Goal: Task Accomplishment & Management: Complete application form

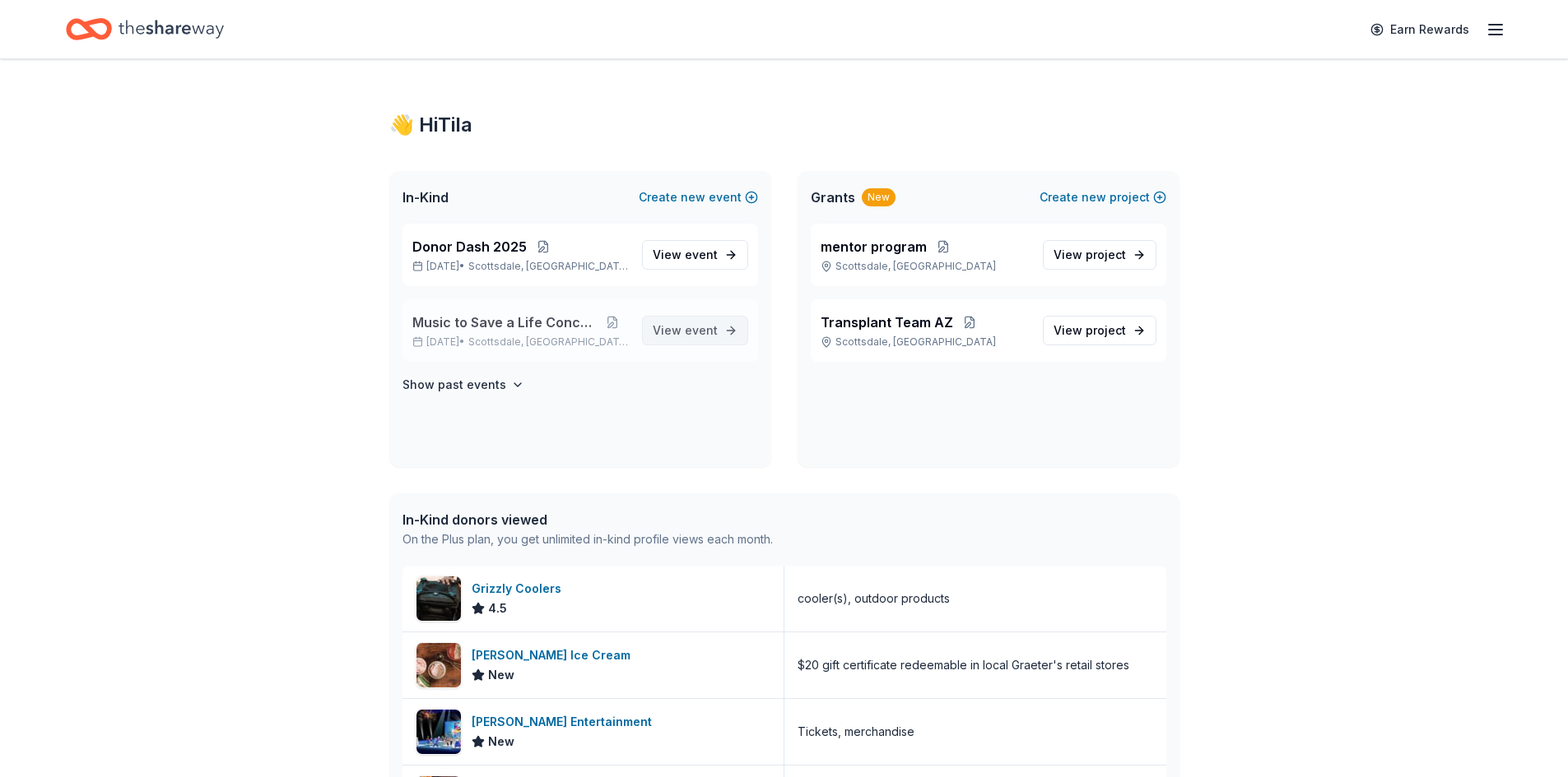
click at [706, 329] on span "event" at bounding box center [700, 330] width 33 height 14
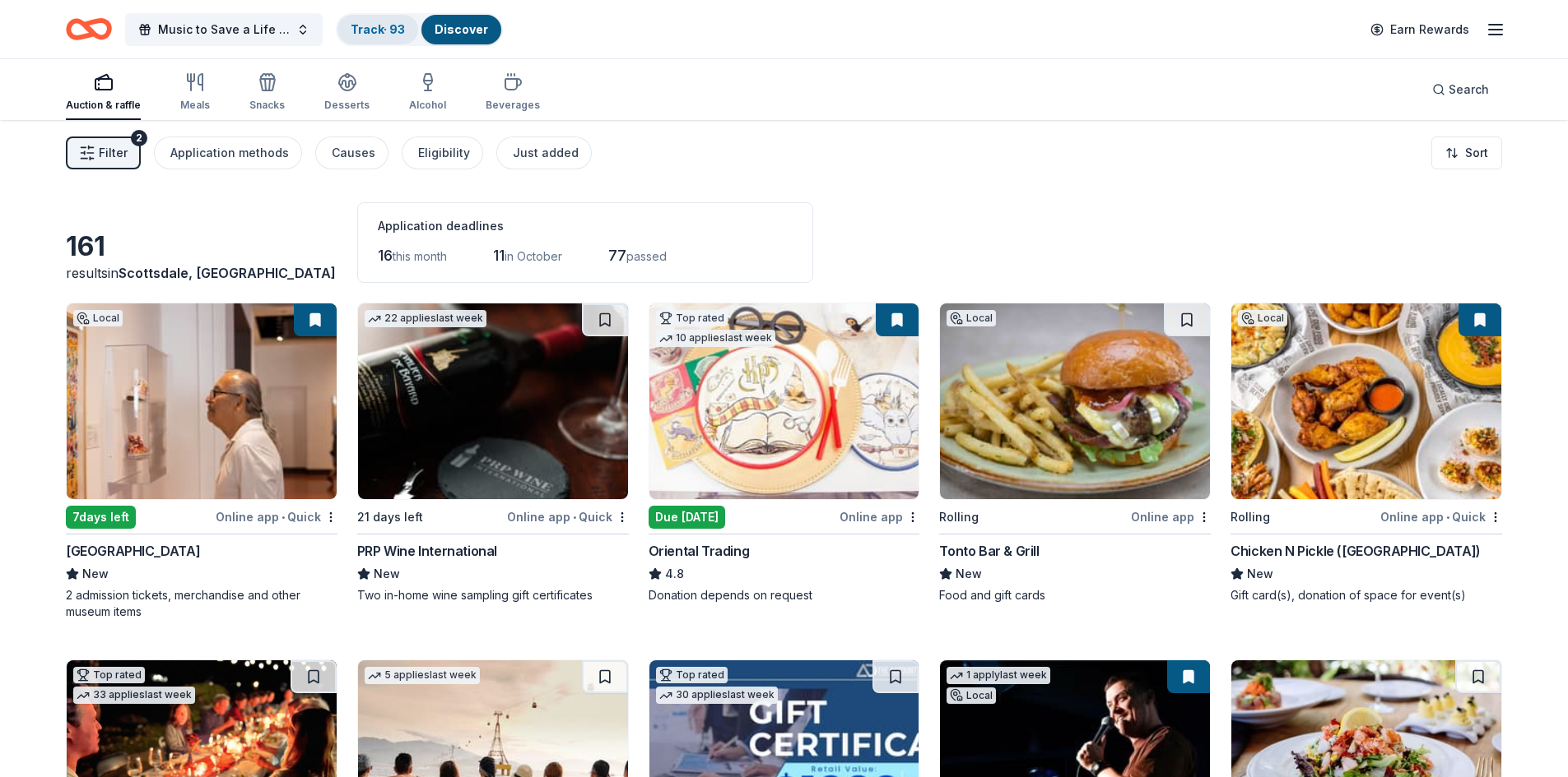
click at [364, 31] on link "Track · 93" at bounding box center [377, 28] width 54 height 14
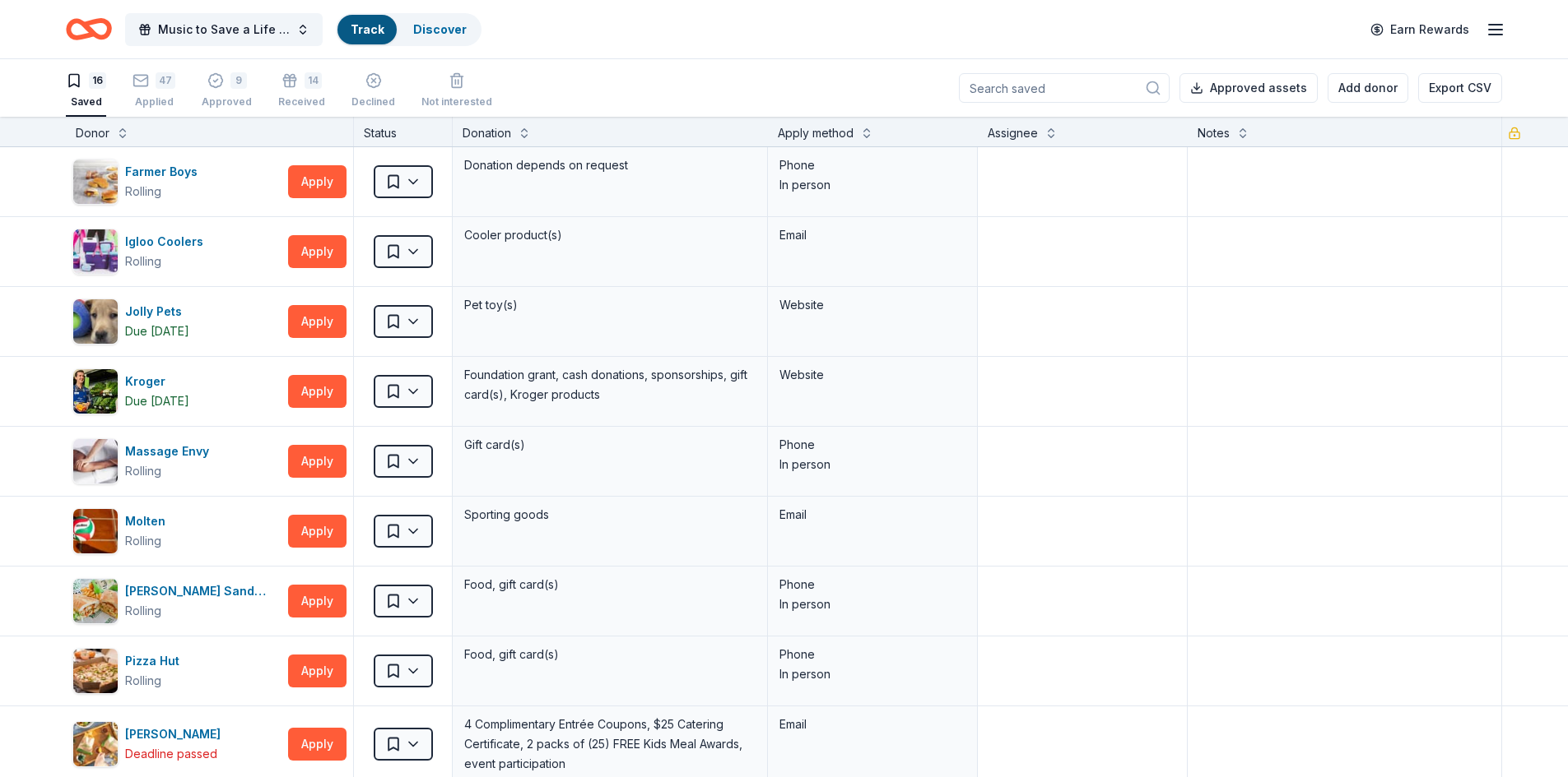
scroll to position [1, 0]
click at [152, 95] on div "Applied" at bounding box center [154, 102] width 43 height 13
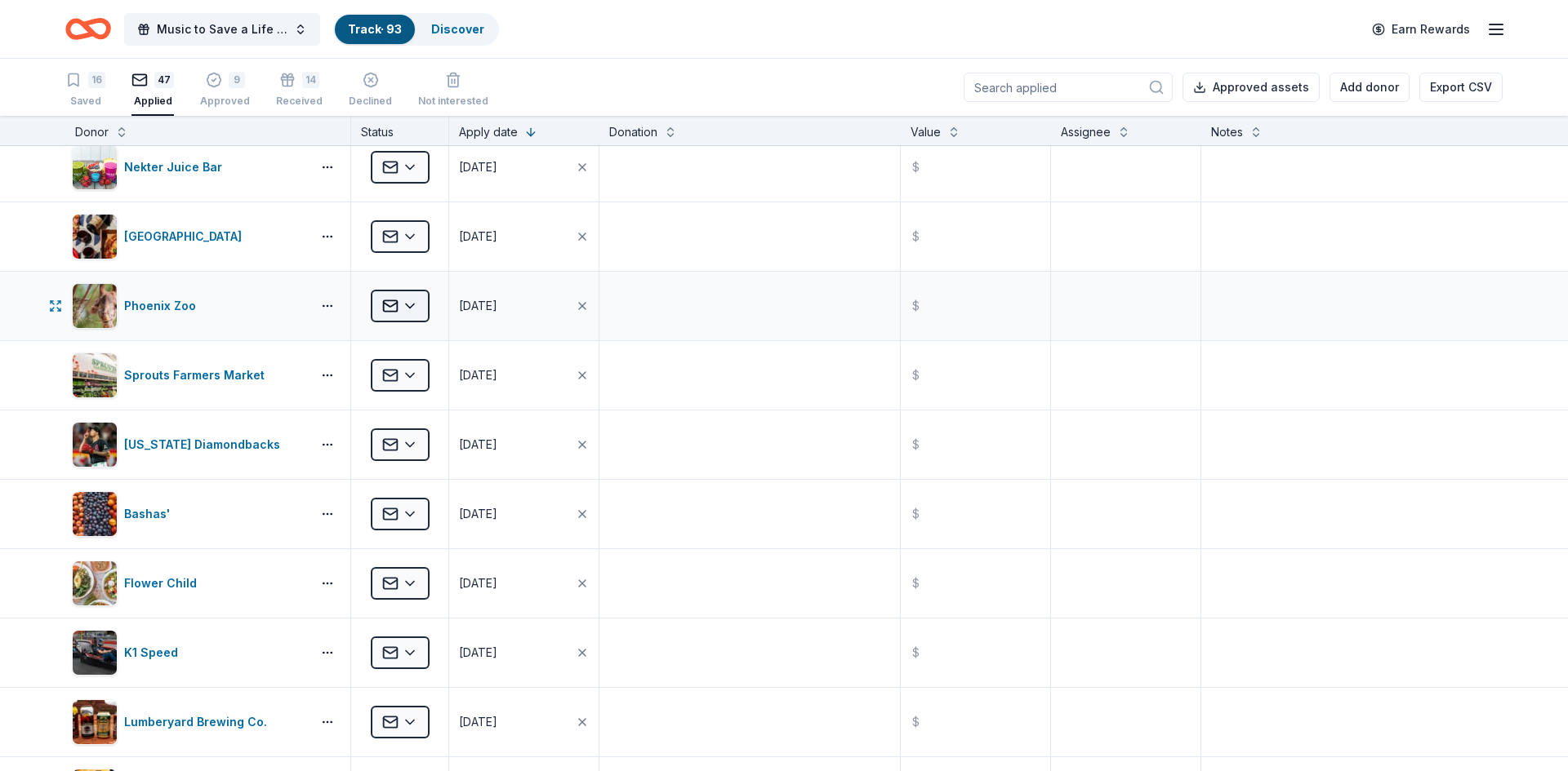
click at [407, 306] on html "Music to Save a Life Concert Track · 93 Discover Earn Rewards 16 Saved 47 Appli…" at bounding box center [784, 385] width 1568 height 771
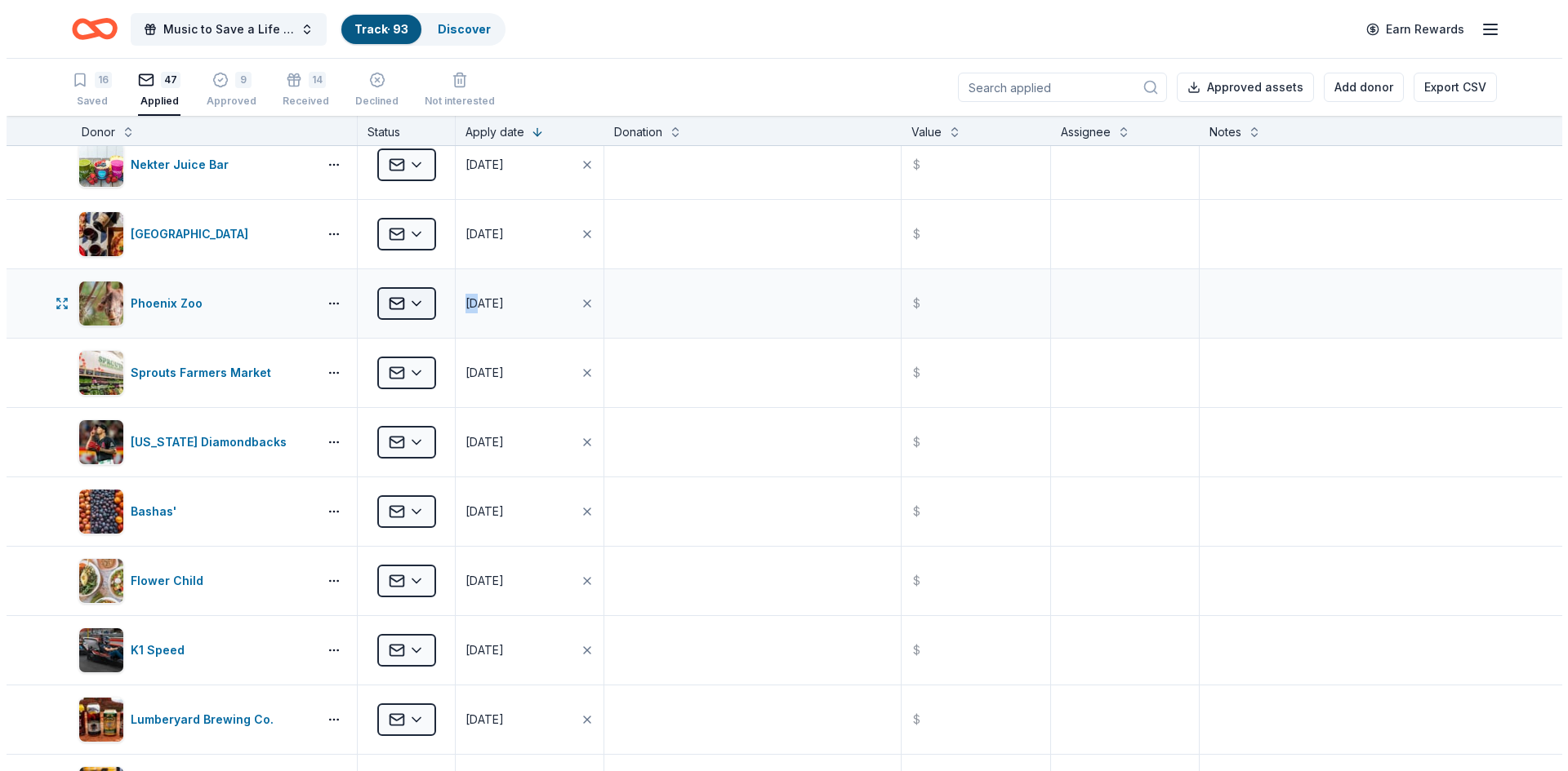
scroll to position [2445, 0]
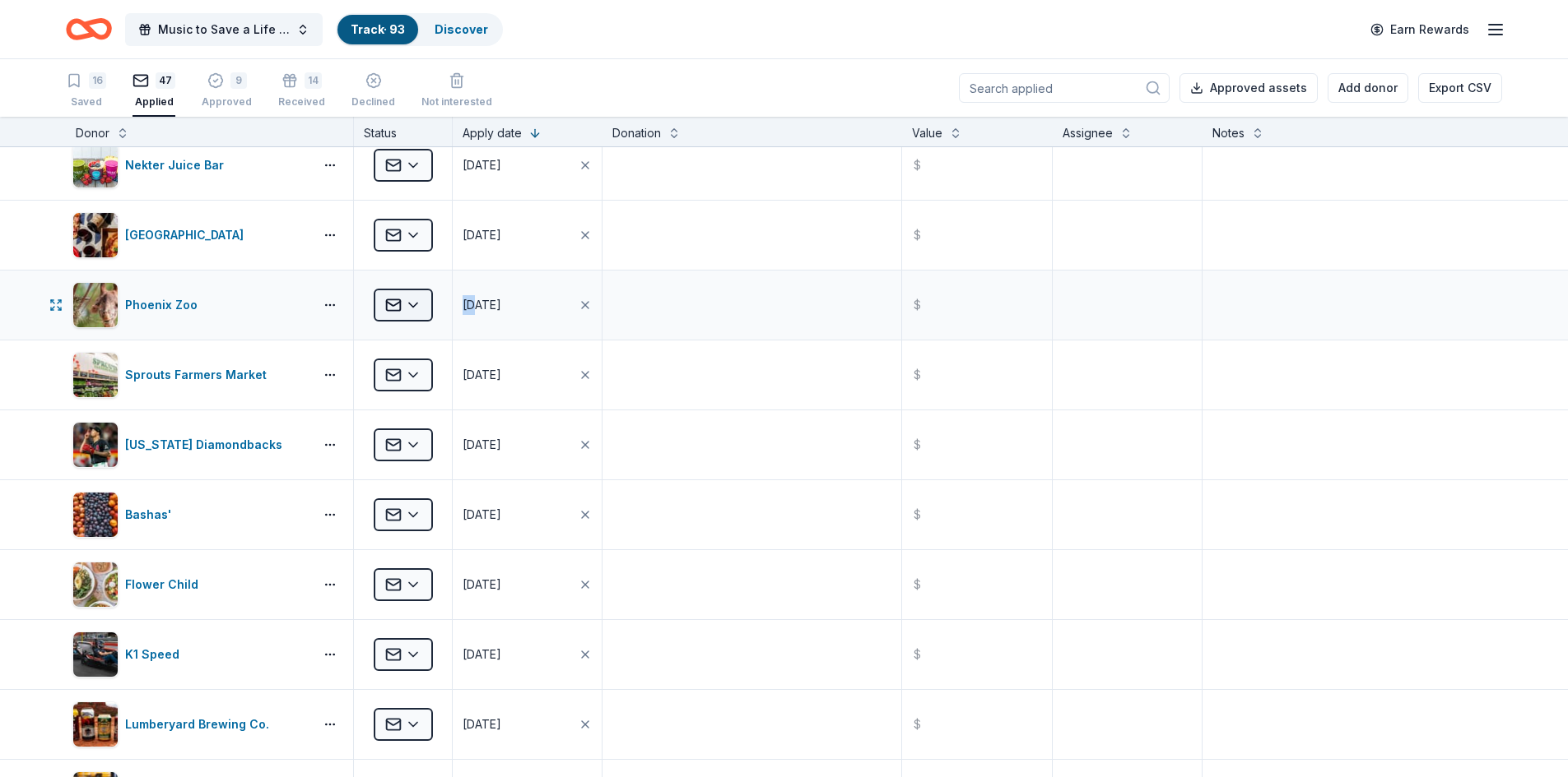
click at [410, 307] on html "Music to Save a Life Concert Track · 93 Discover Earn Rewards 16 Saved 47 Appli…" at bounding box center [784, 388] width 1568 height 777
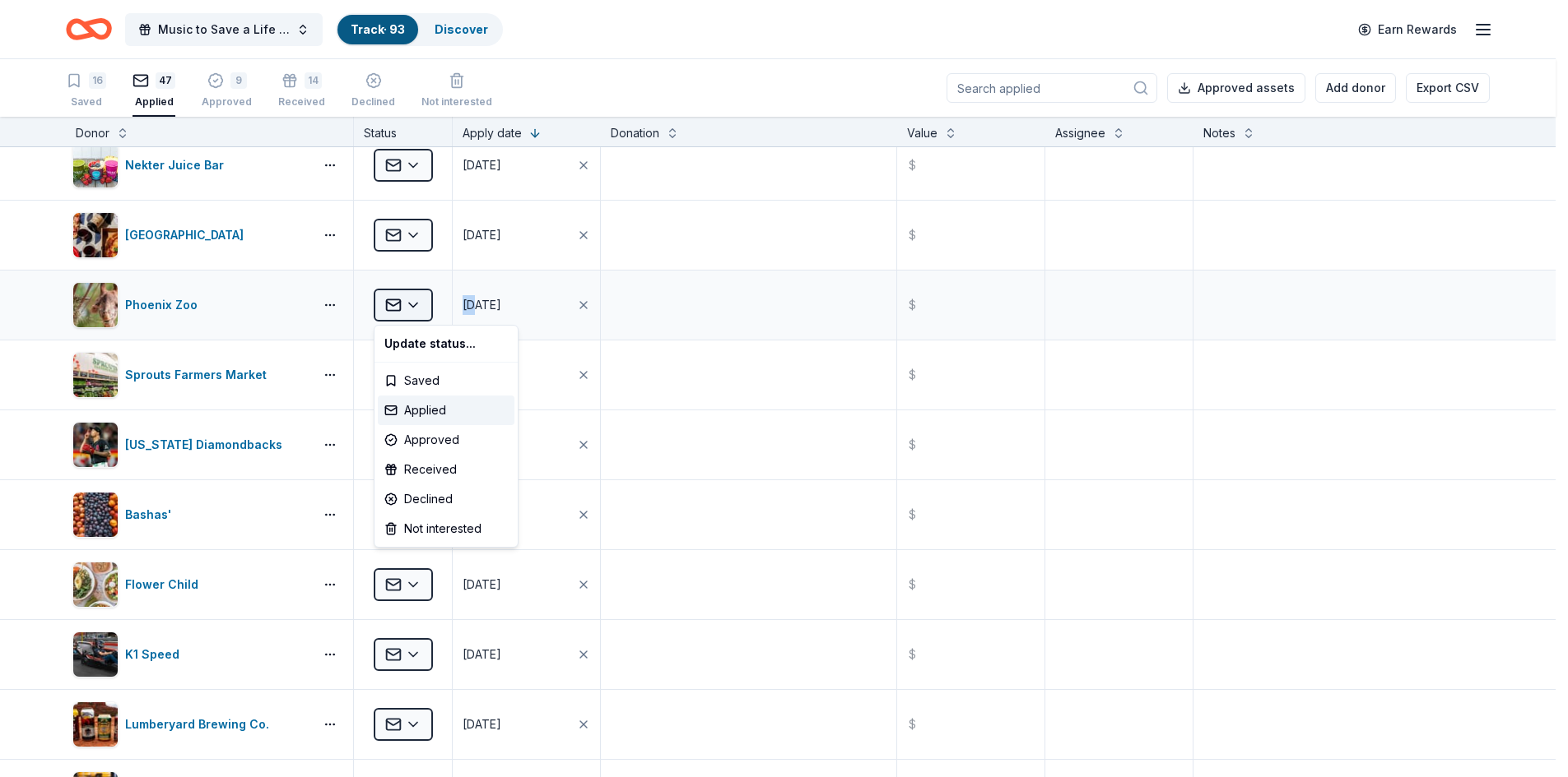
click at [410, 307] on html "Music to Save a Life Concert Track · 93 Discover Earn Rewards 16 Saved 47 Appli…" at bounding box center [784, 388] width 1568 height 777
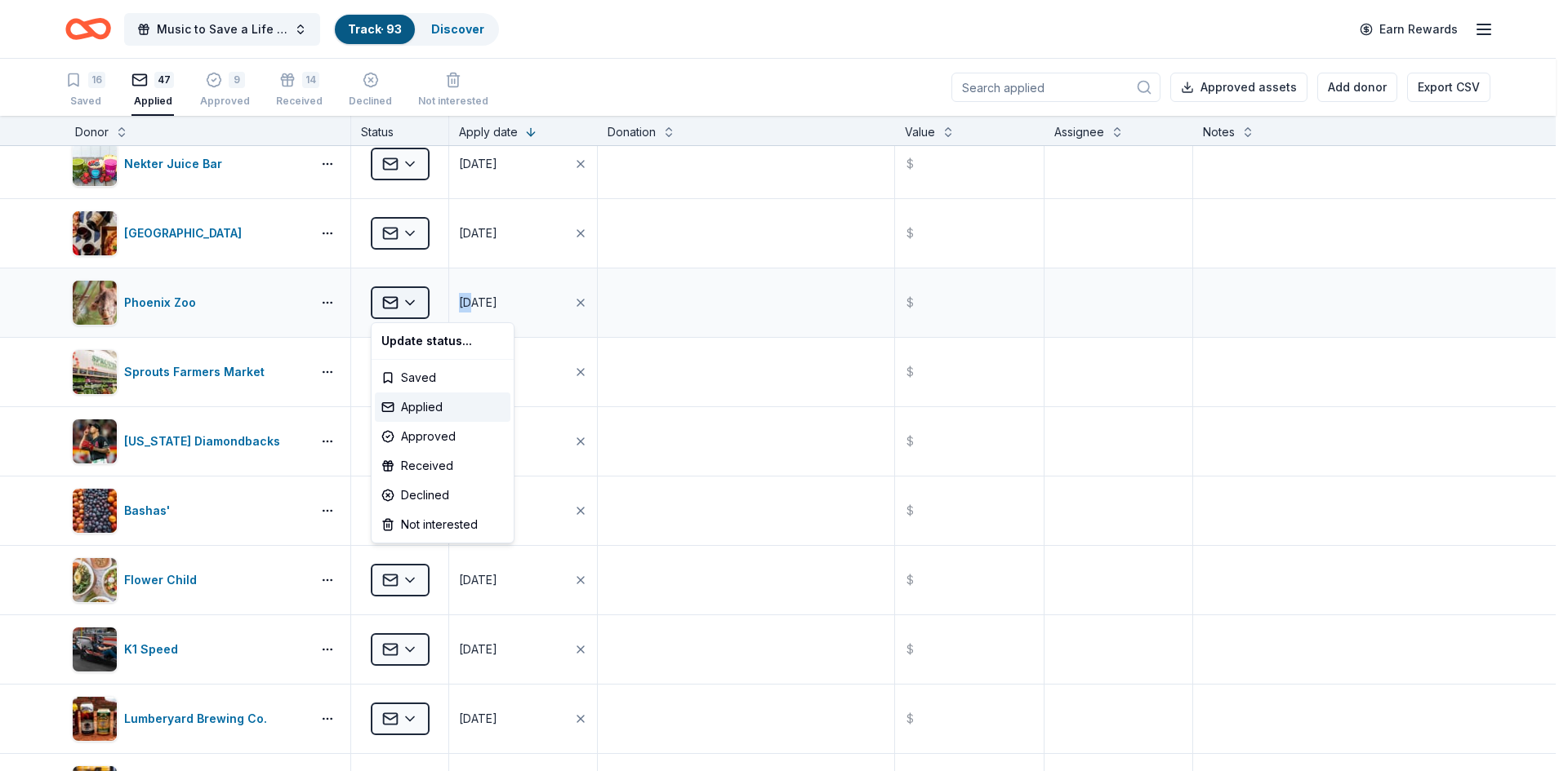
click at [407, 305] on html "Music to Save a Life Concert Track · 93 Discover Earn Rewards 16 Saved 47 Appli…" at bounding box center [784, 385] width 1568 height 771
click at [417, 431] on div "Approved" at bounding box center [443, 436] width 136 height 29
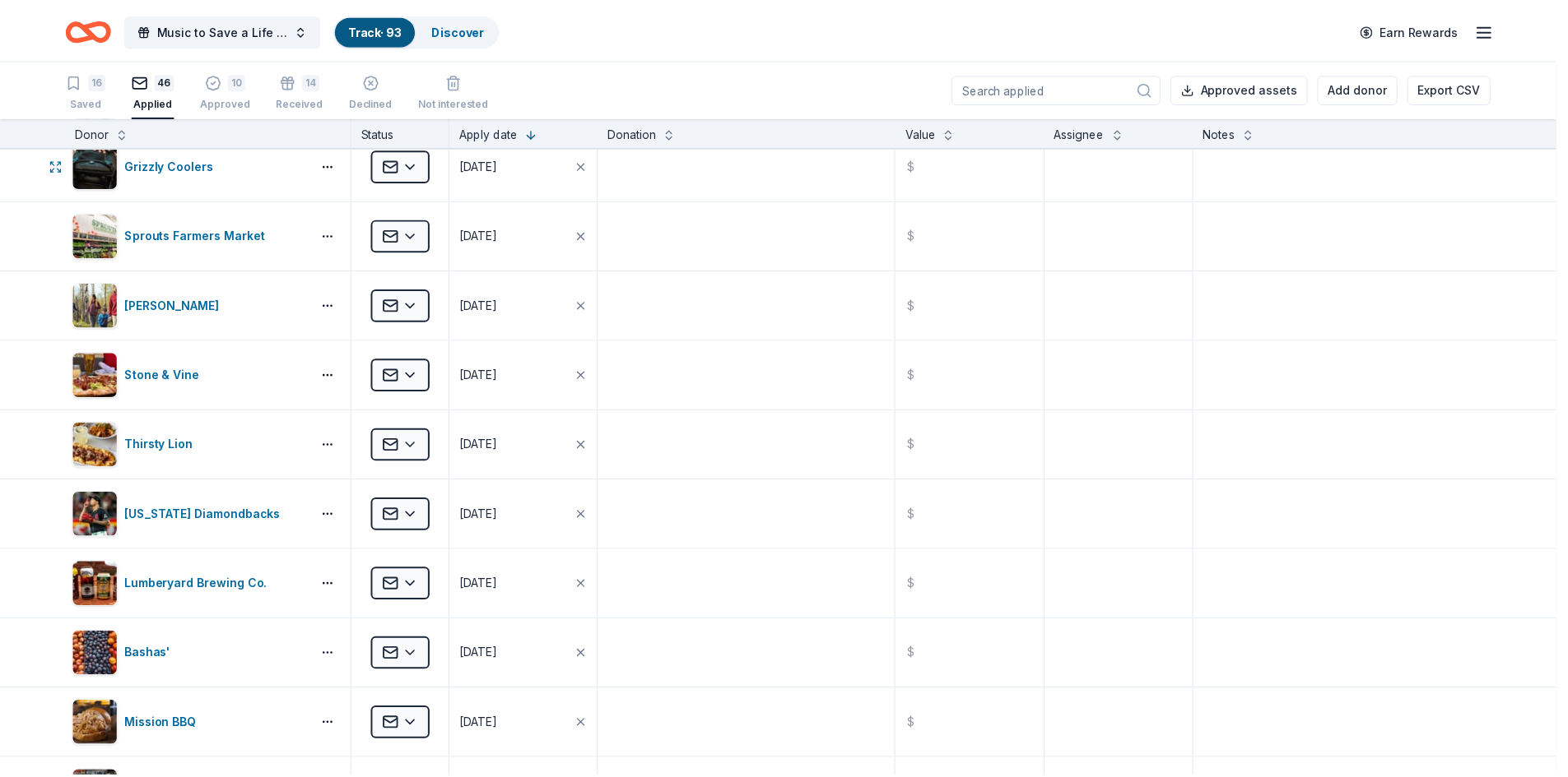
scroll to position [2184, 0]
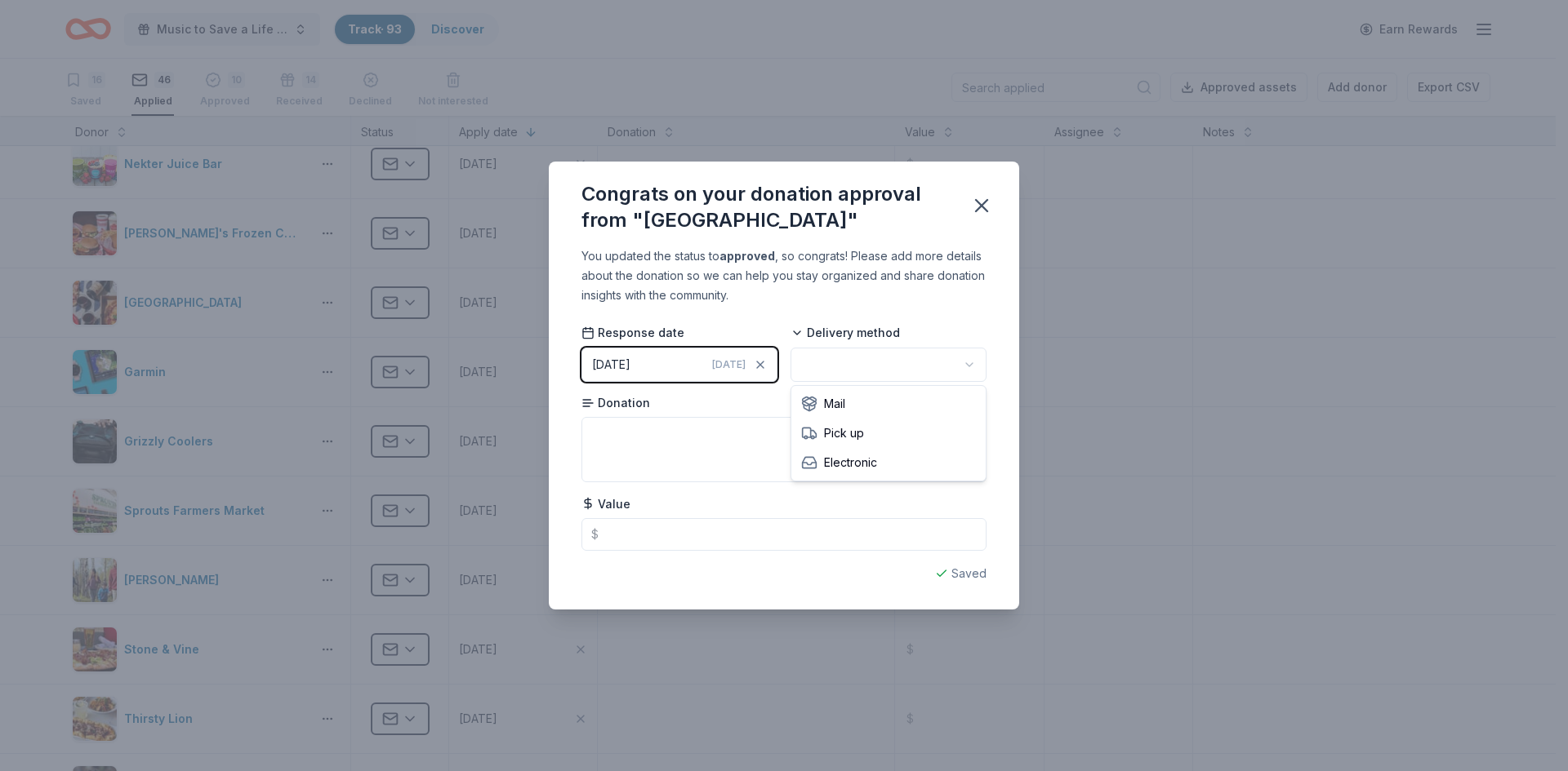
click at [954, 368] on html "Music to Save a Life Concert Track · 93 Discover Earn Rewards 16 Saved 46 Appli…" at bounding box center [784, 385] width 1568 height 771
click at [978, 205] on icon "button" at bounding box center [981, 205] width 23 height 23
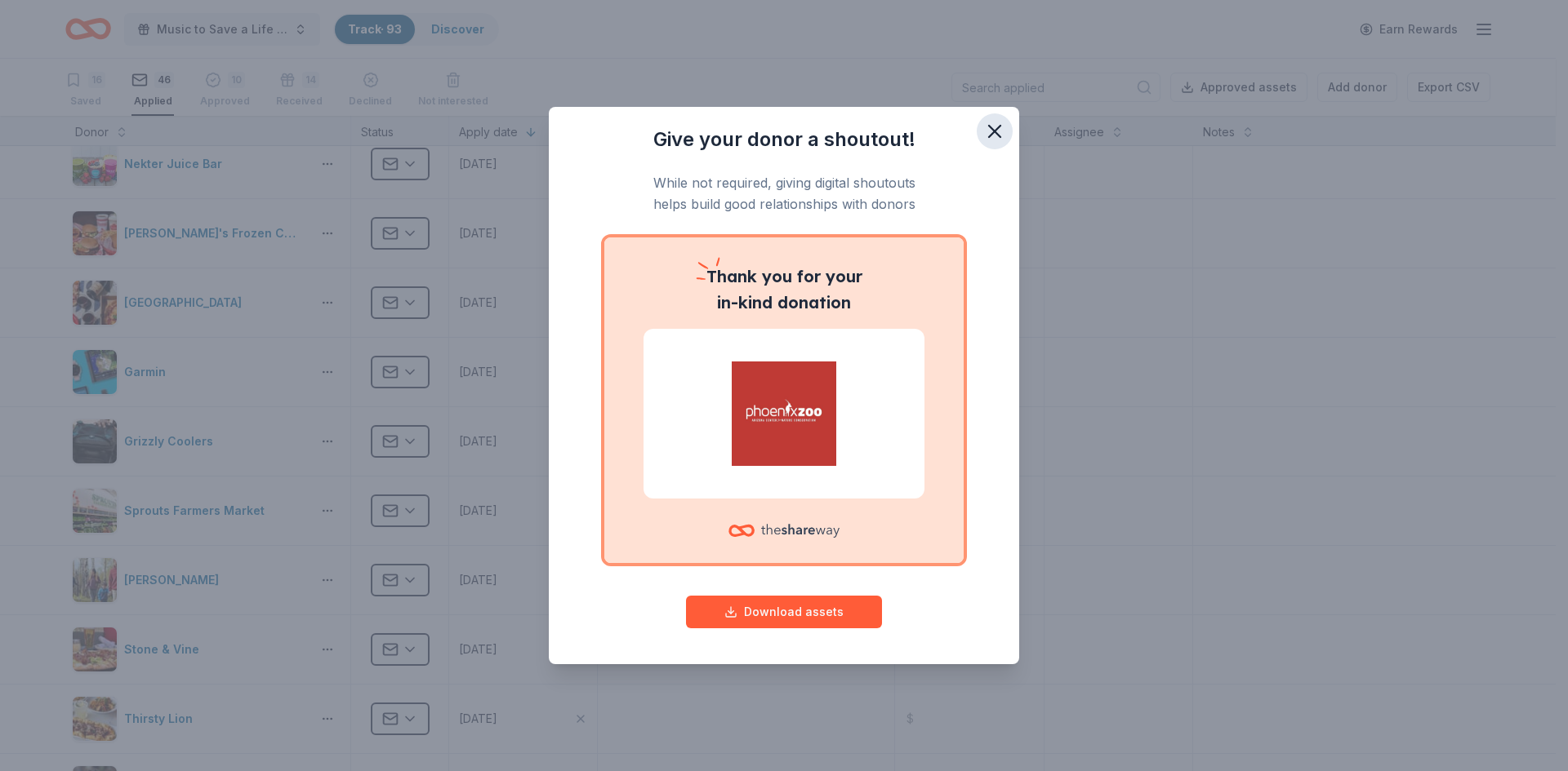
click at [997, 134] on icon "button" at bounding box center [994, 132] width 11 height 11
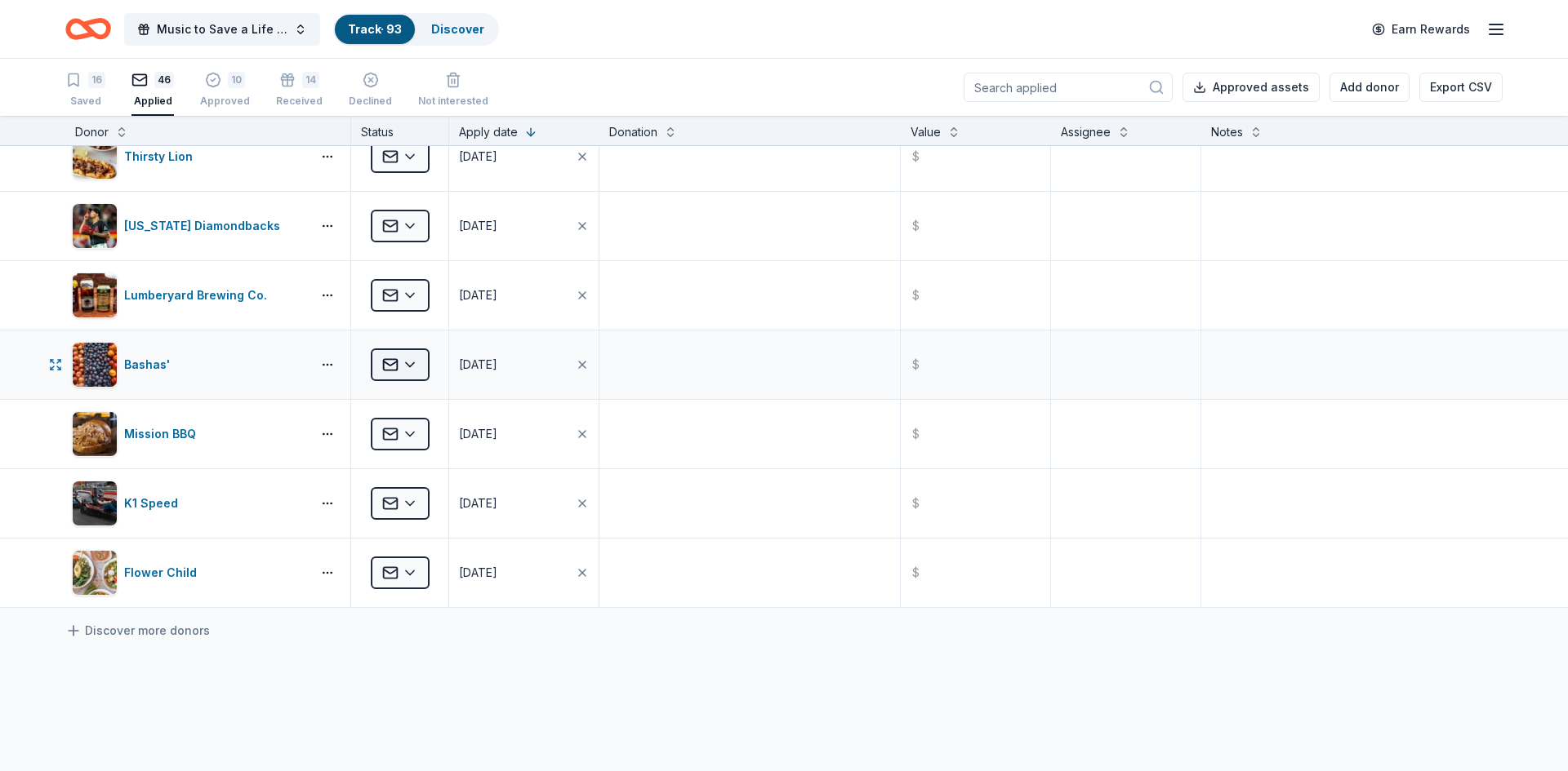
click at [405, 363] on html "Music to Save a Life Concert Track · 93 Discover Earn Rewards 16 Saved 46 Appli…" at bounding box center [784, 385] width 1568 height 771
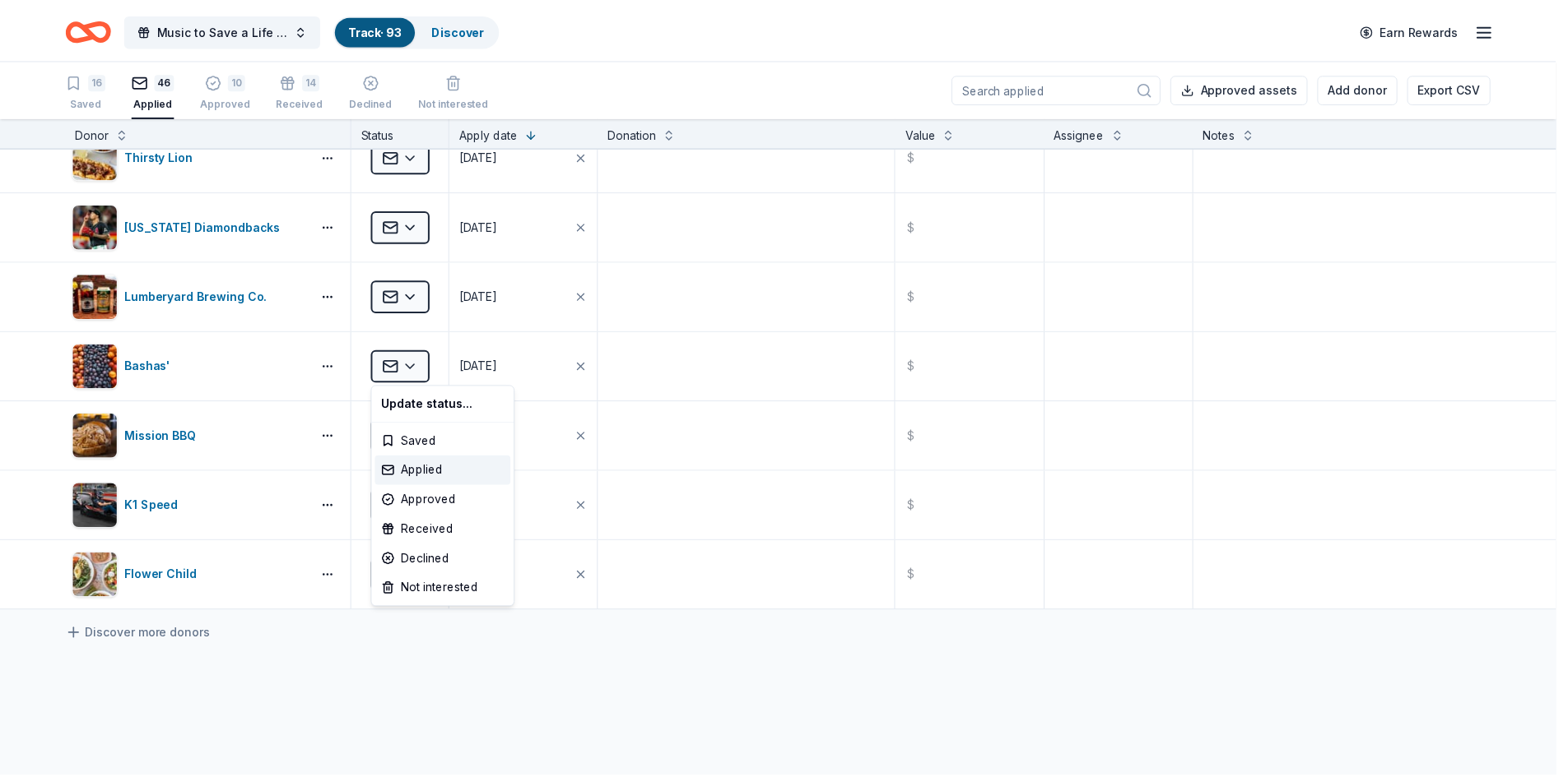
scroll to position [2753, 0]
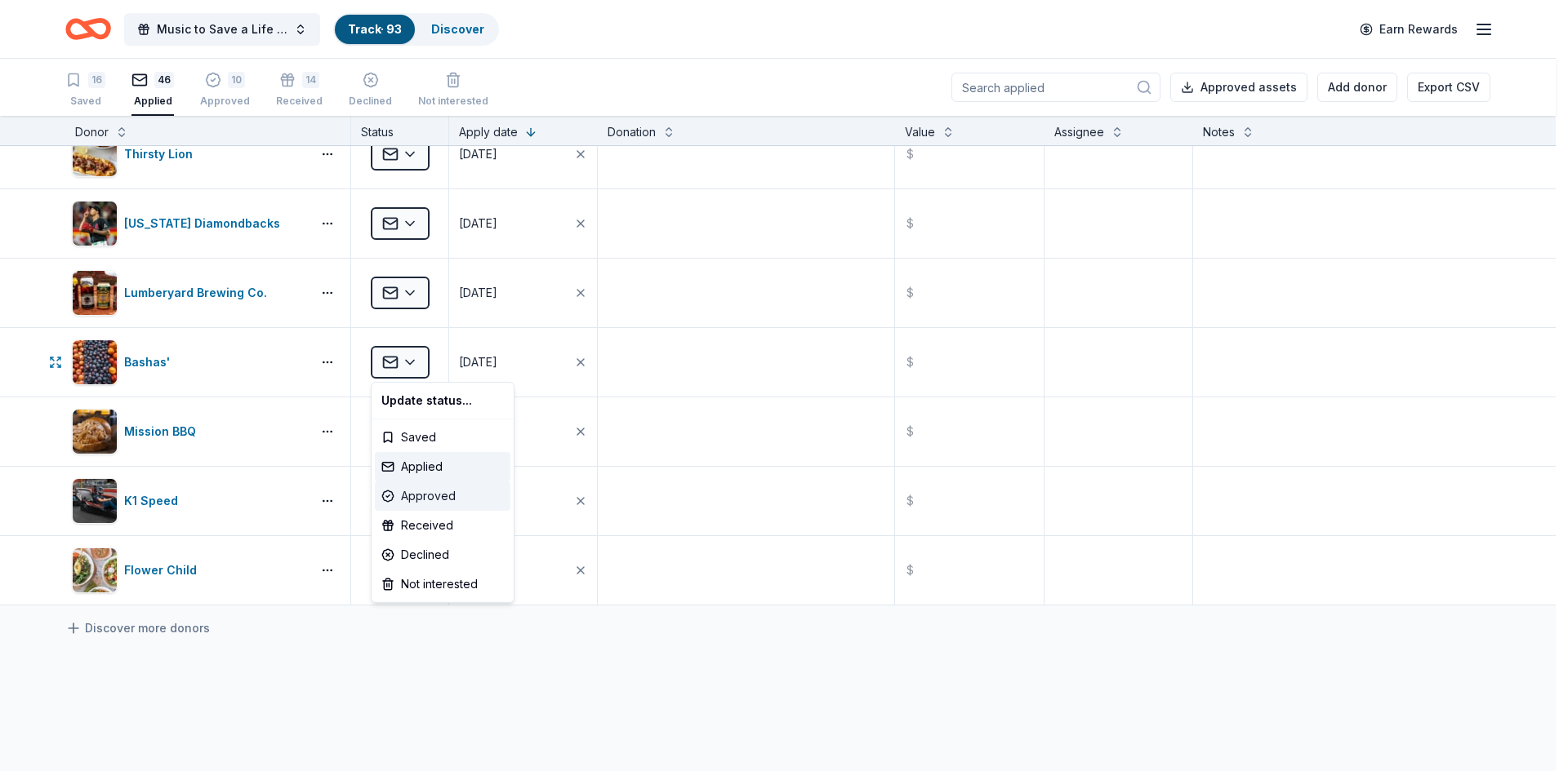
click at [423, 498] on div "Approved" at bounding box center [443, 496] width 136 height 29
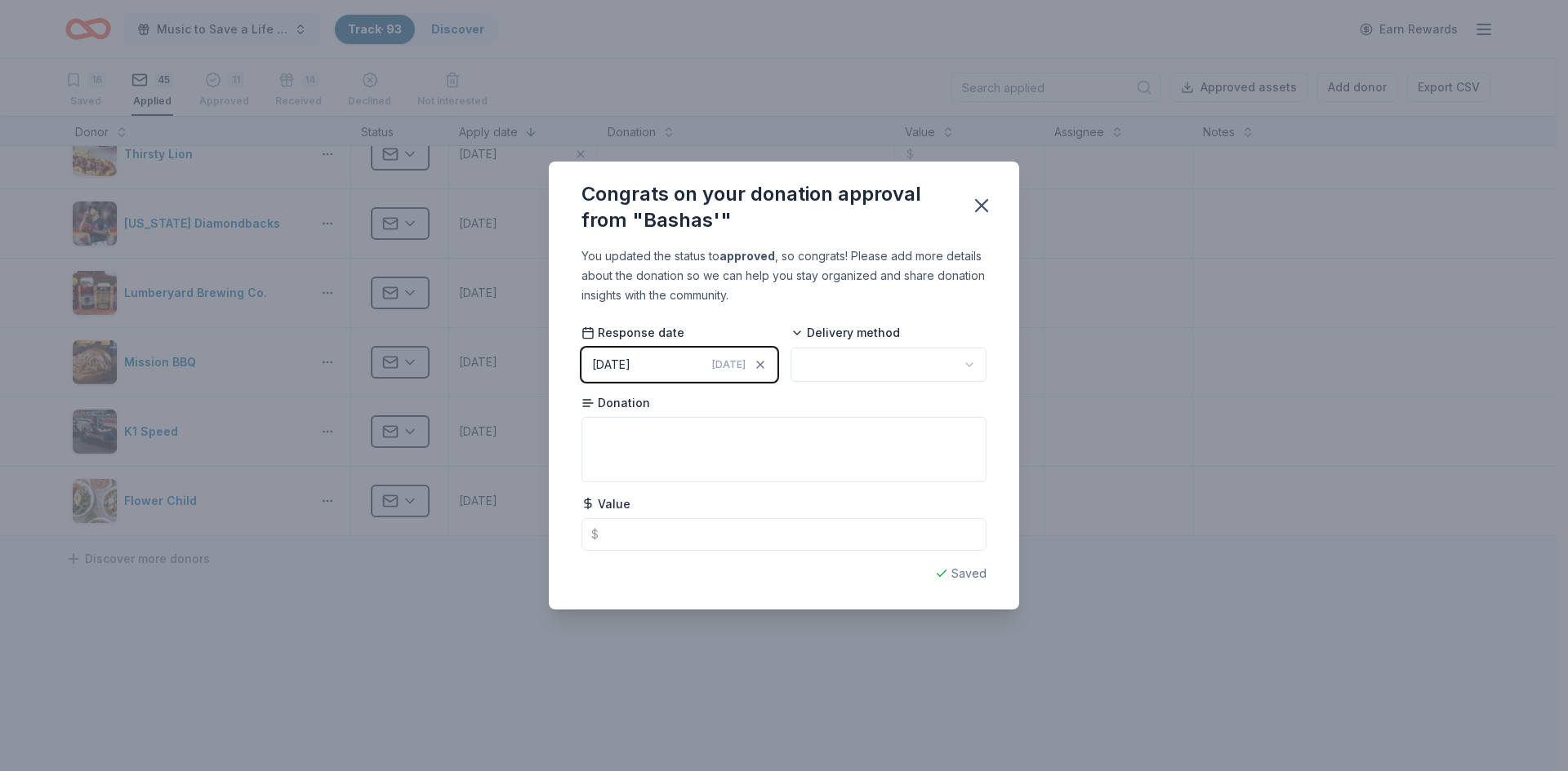
click at [832, 360] on html "Music to Save a Life Concert Track · 93 Discover Earn Rewards 16 Saved 45 Appli…" at bounding box center [784, 385] width 1568 height 771
click at [653, 537] on input "text" at bounding box center [784, 535] width 405 height 33
type input "100.00"
click at [978, 207] on icon "button" at bounding box center [981, 205] width 23 height 23
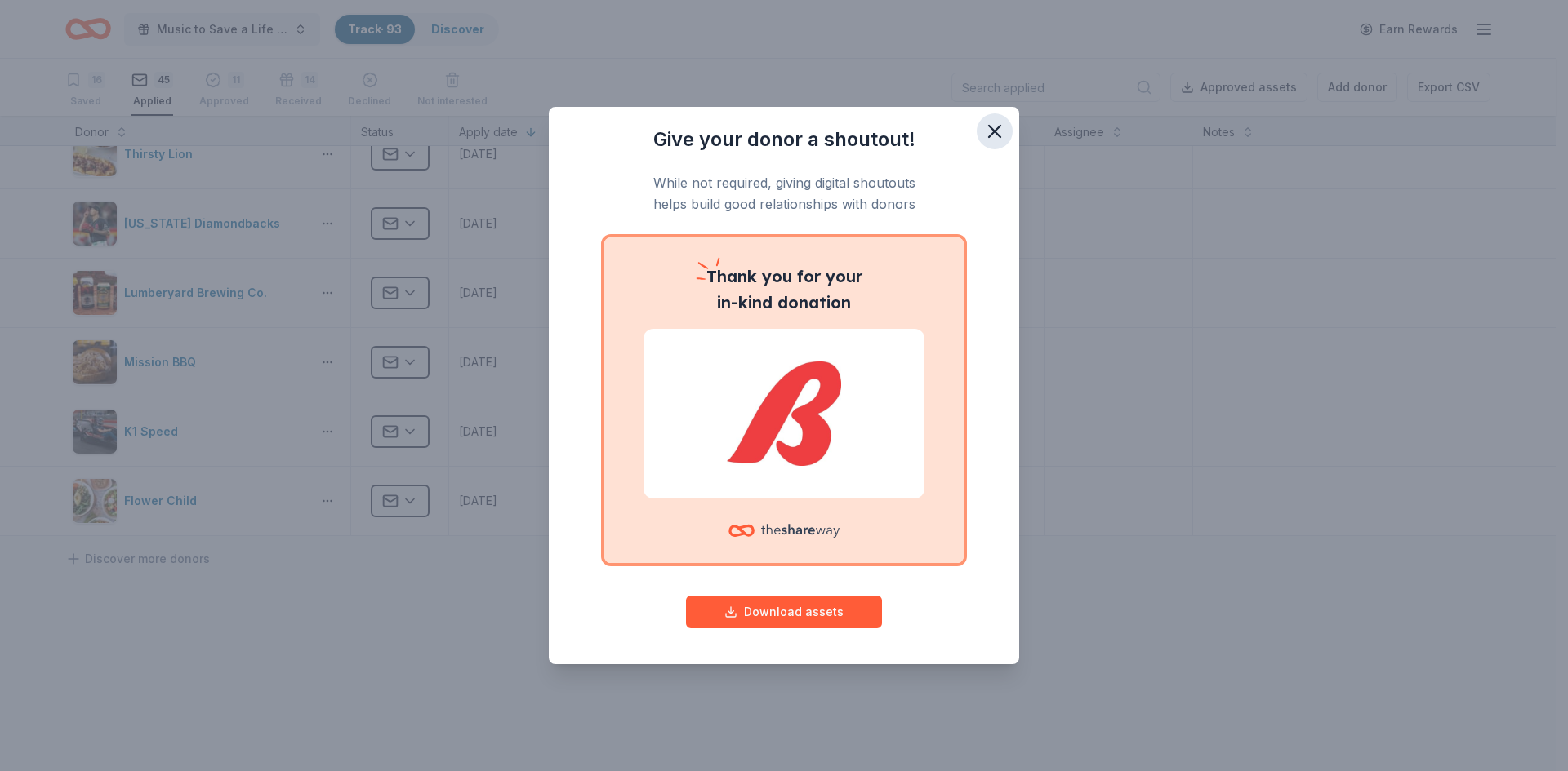
click at [994, 134] on icon "button" at bounding box center [994, 131] width 23 height 23
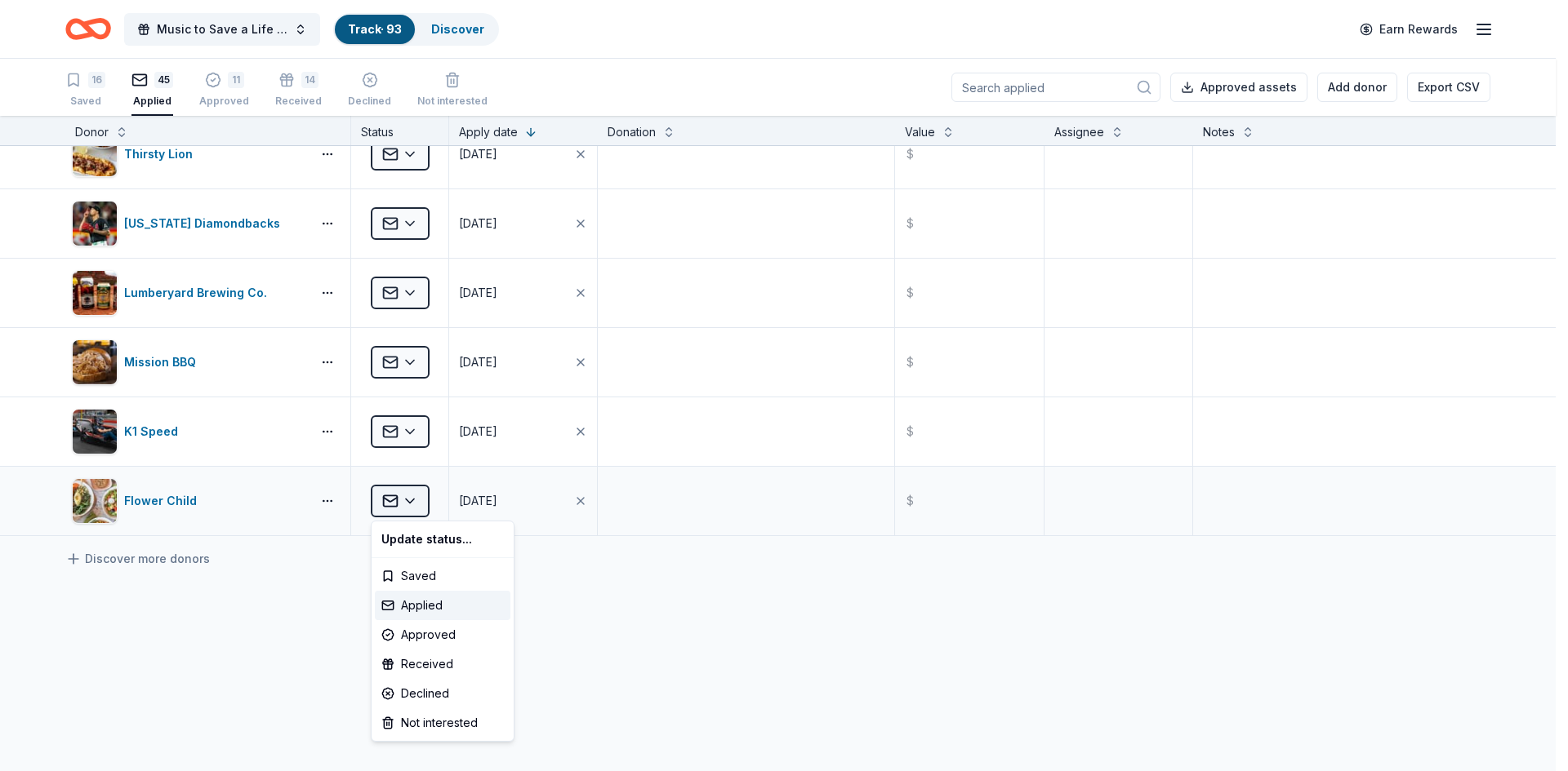
click at [389, 505] on html "Music to Save a Life Concert Track · 93 Discover Earn Rewards 16 Saved 45 Appli…" at bounding box center [784, 385] width 1568 height 771
click at [440, 690] on div "Declined" at bounding box center [443, 693] width 136 height 29
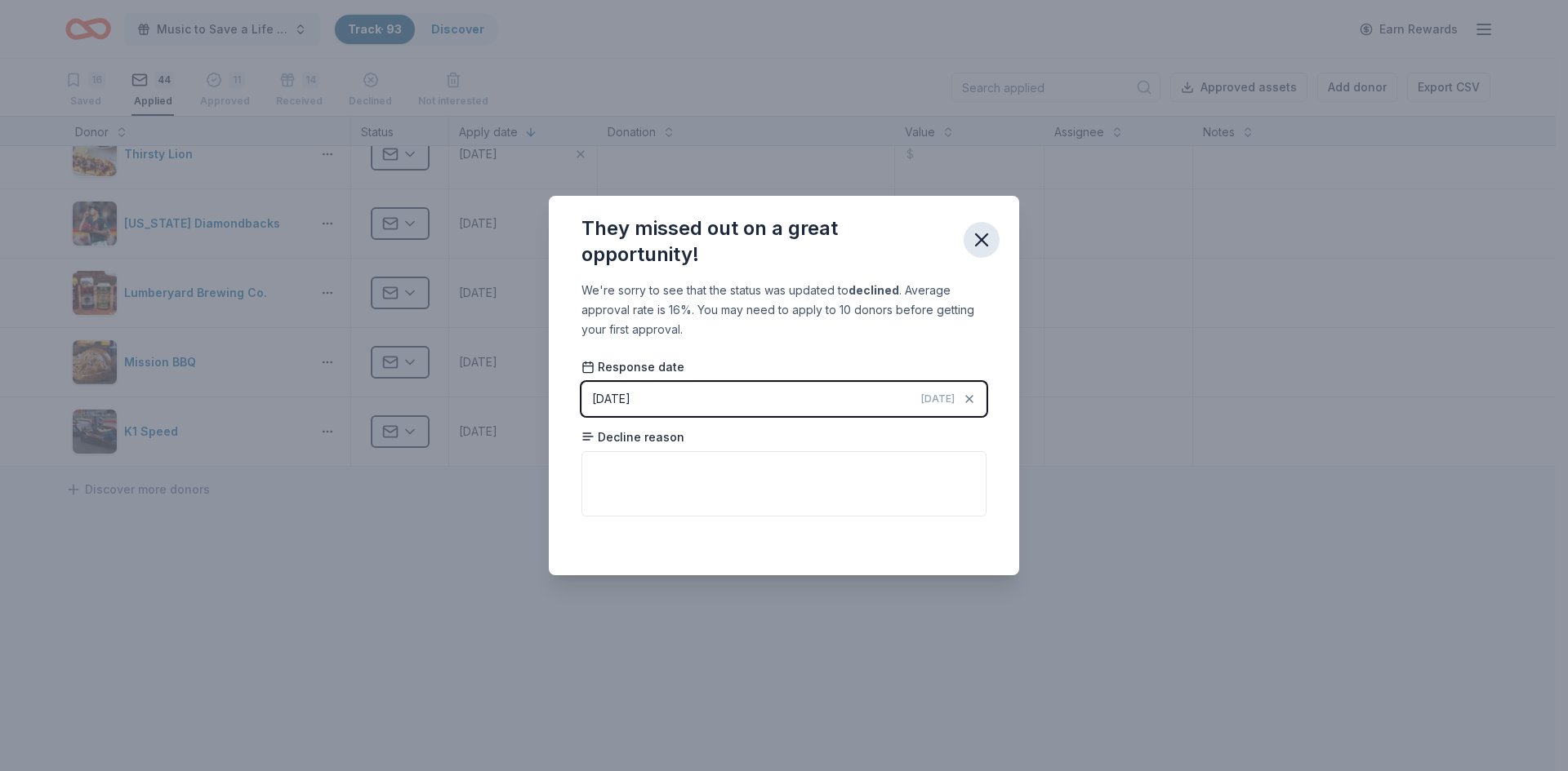
click at [979, 235] on icon "button" at bounding box center [981, 240] width 23 height 23
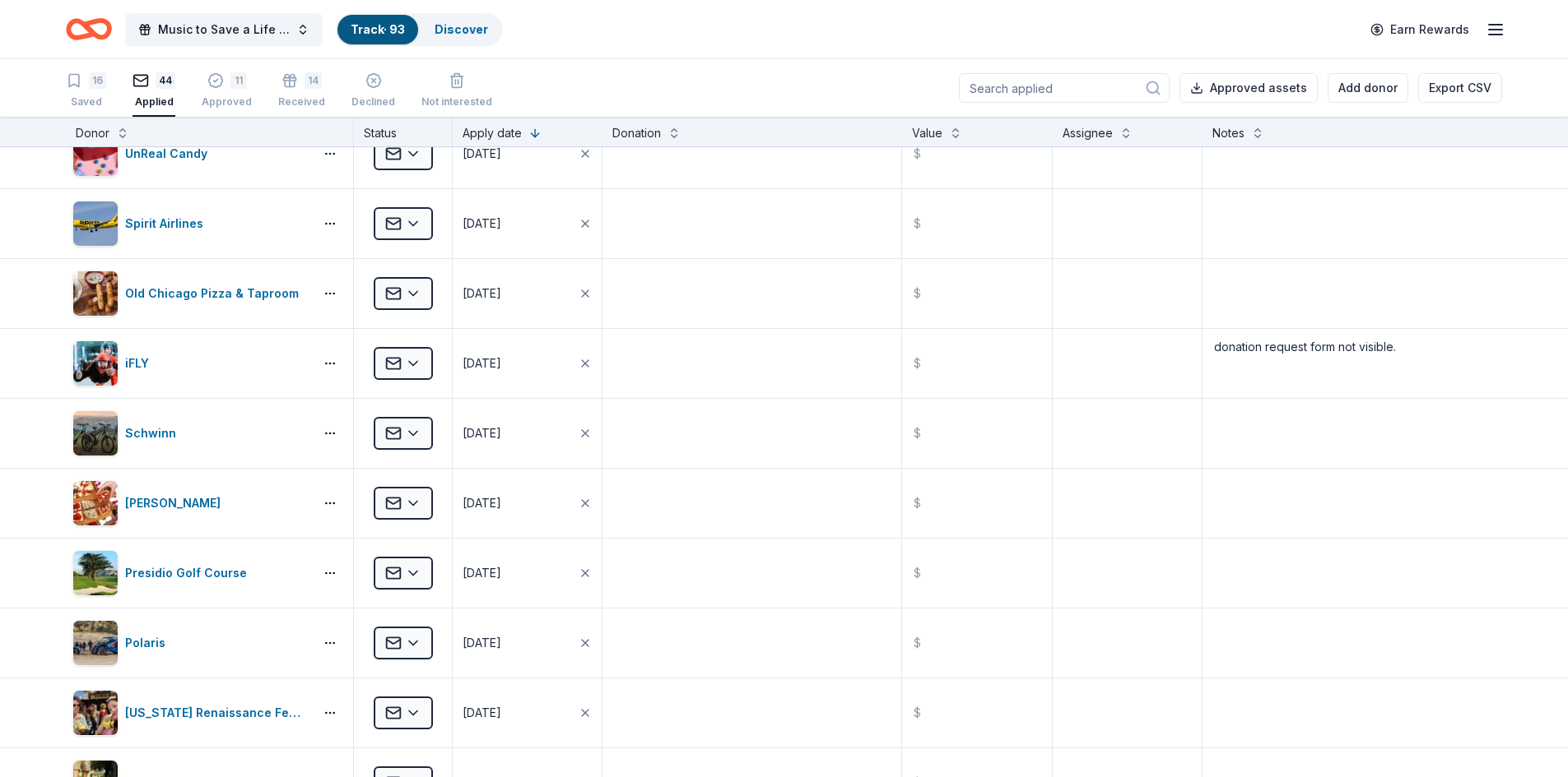
scroll to position [0, 0]
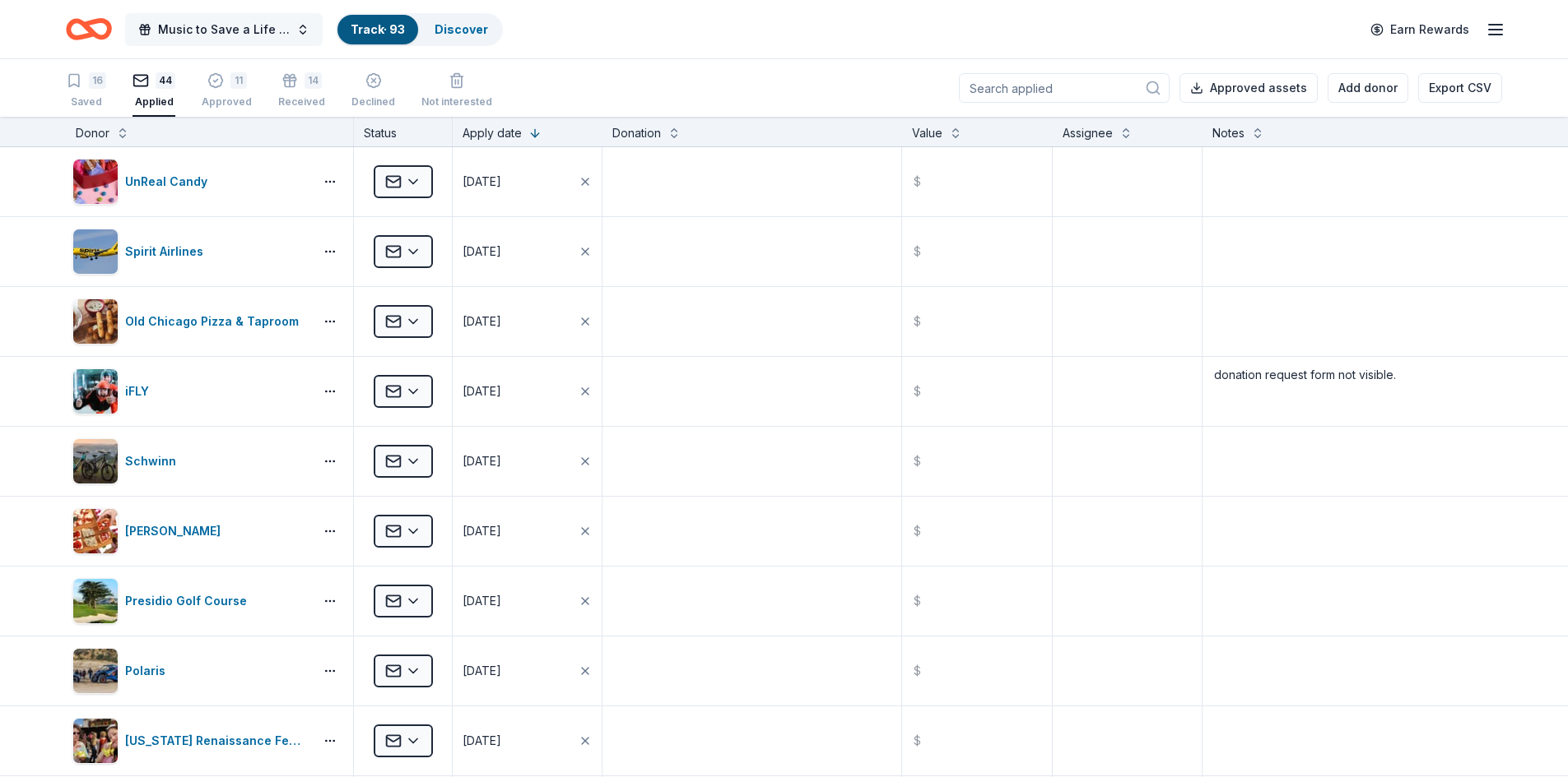
click at [300, 28] on button "Music to Save a Life Concert" at bounding box center [224, 29] width 197 height 33
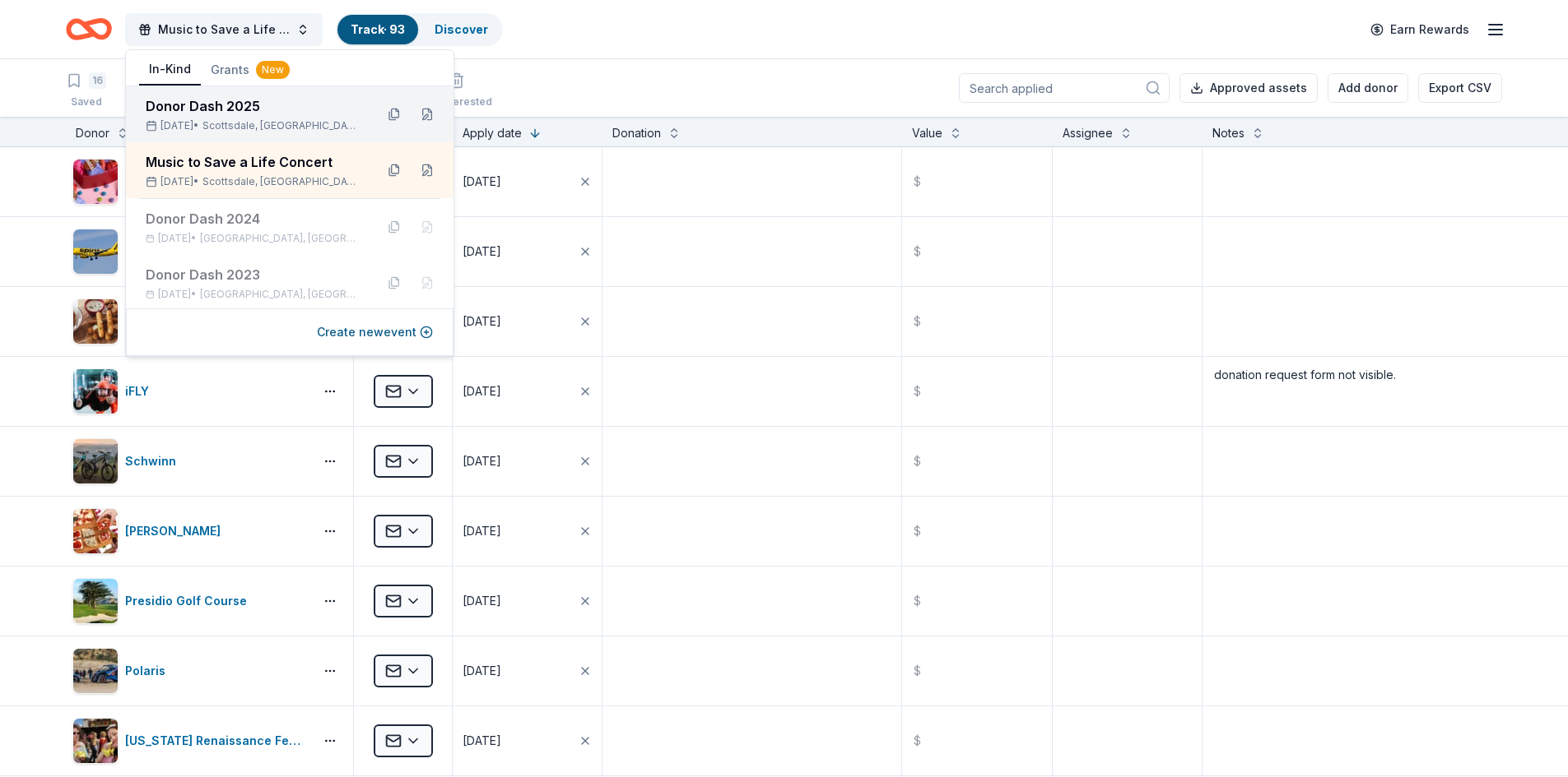
click at [224, 117] on div "Donor Dash [DATE], 2025 • [GEOGRAPHIC_DATA], [GEOGRAPHIC_DATA]" at bounding box center [252, 114] width 215 height 36
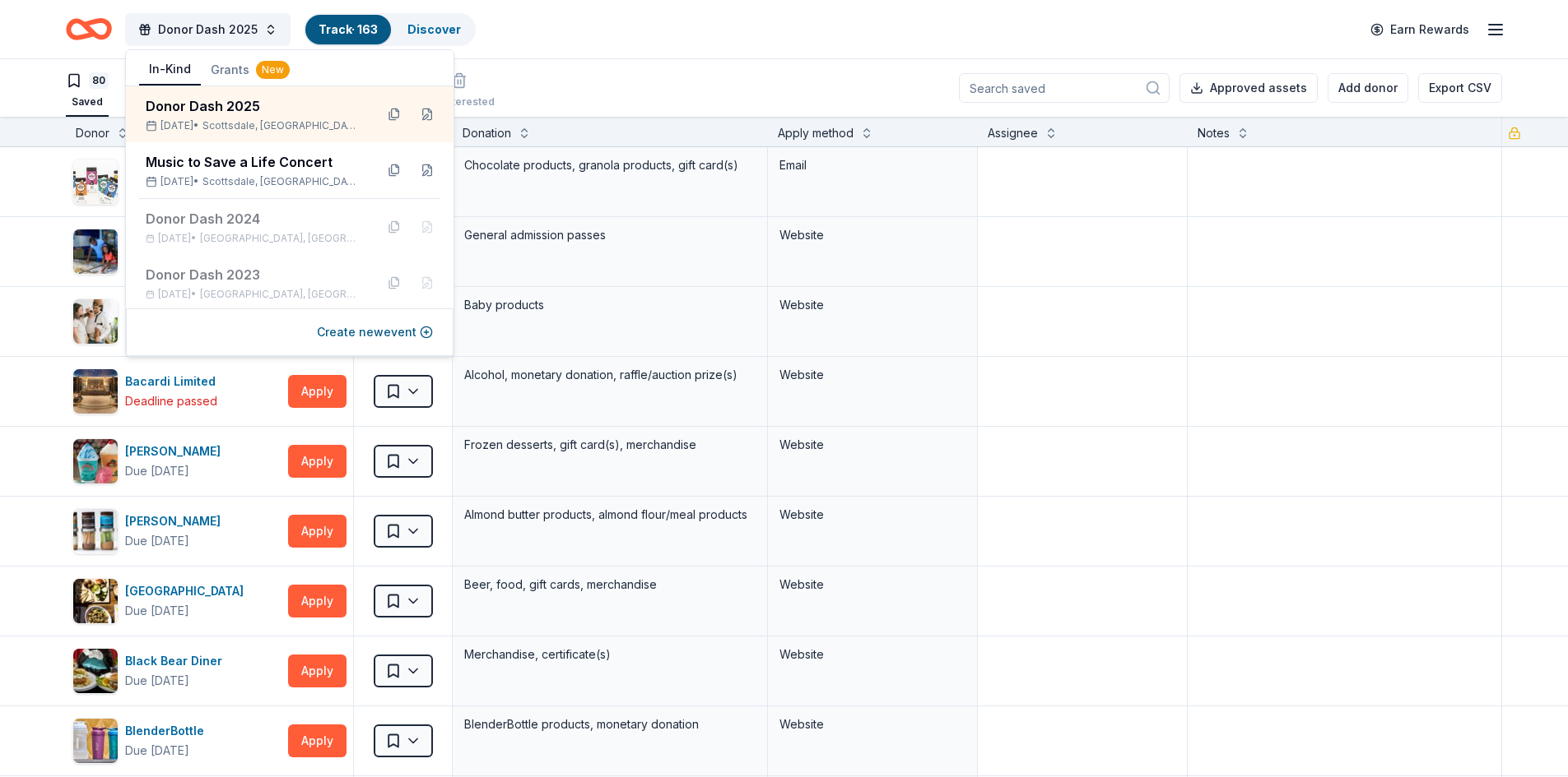
click at [586, 61] on div "80 Saved 64 Applied 5 Approved 6 Received Declined Not interested Approved asse…" at bounding box center [783, 87] width 1436 height 58
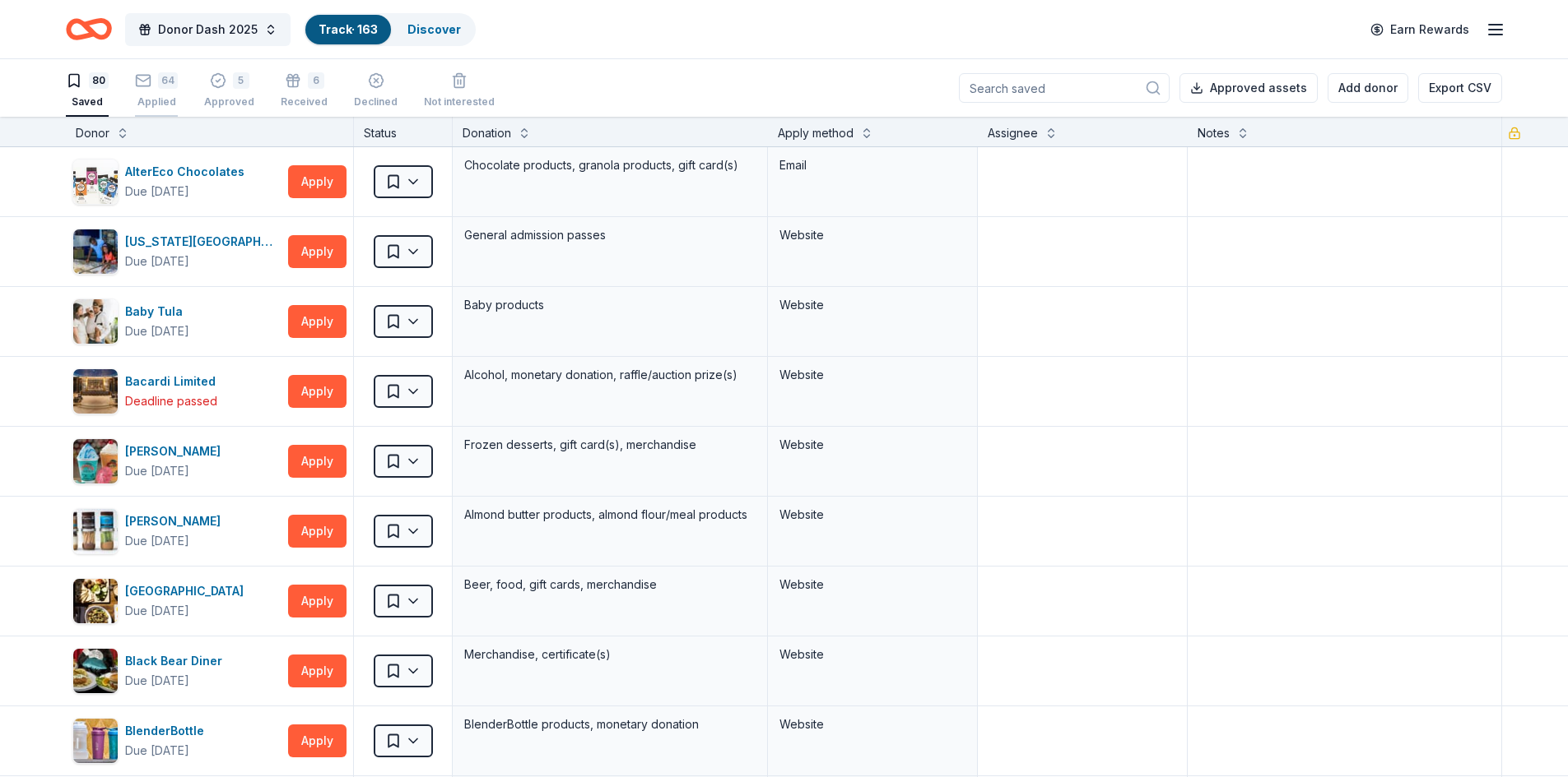
click at [170, 91] on div "64 Applied" at bounding box center [156, 90] width 43 height 36
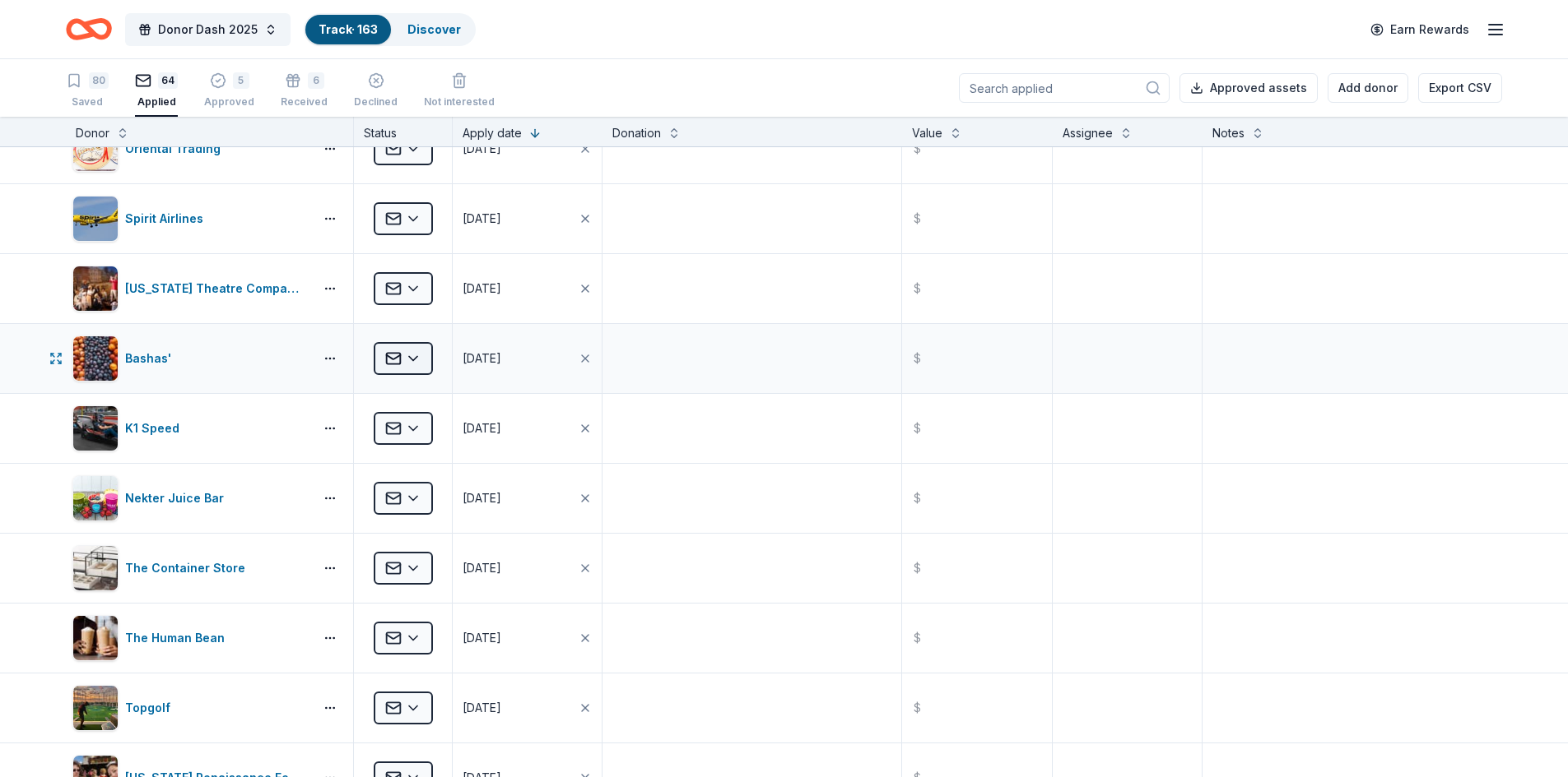
click at [399, 360] on html "Donor Dash 2025 Track · 163 Discover Earn Rewards 80 Saved 64 Applied 5 Approve…" at bounding box center [784, 388] width 1568 height 777
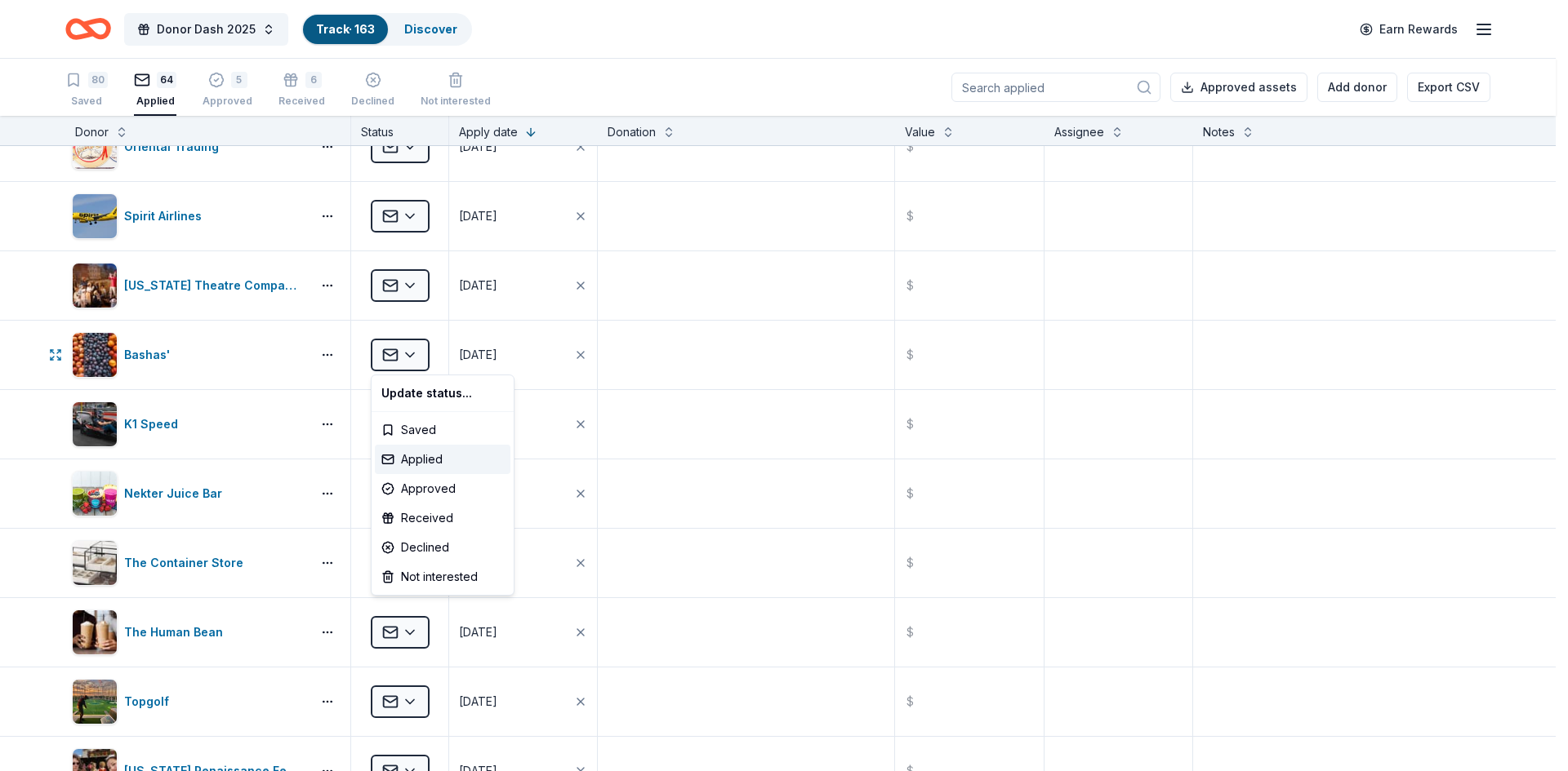
click at [251, 362] on html "Donor Dash 2025 Track · 163 Discover Earn Rewards 80 Saved 64 Applied 5 Approve…" at bounding box center [784, 385] width 1568 height 771
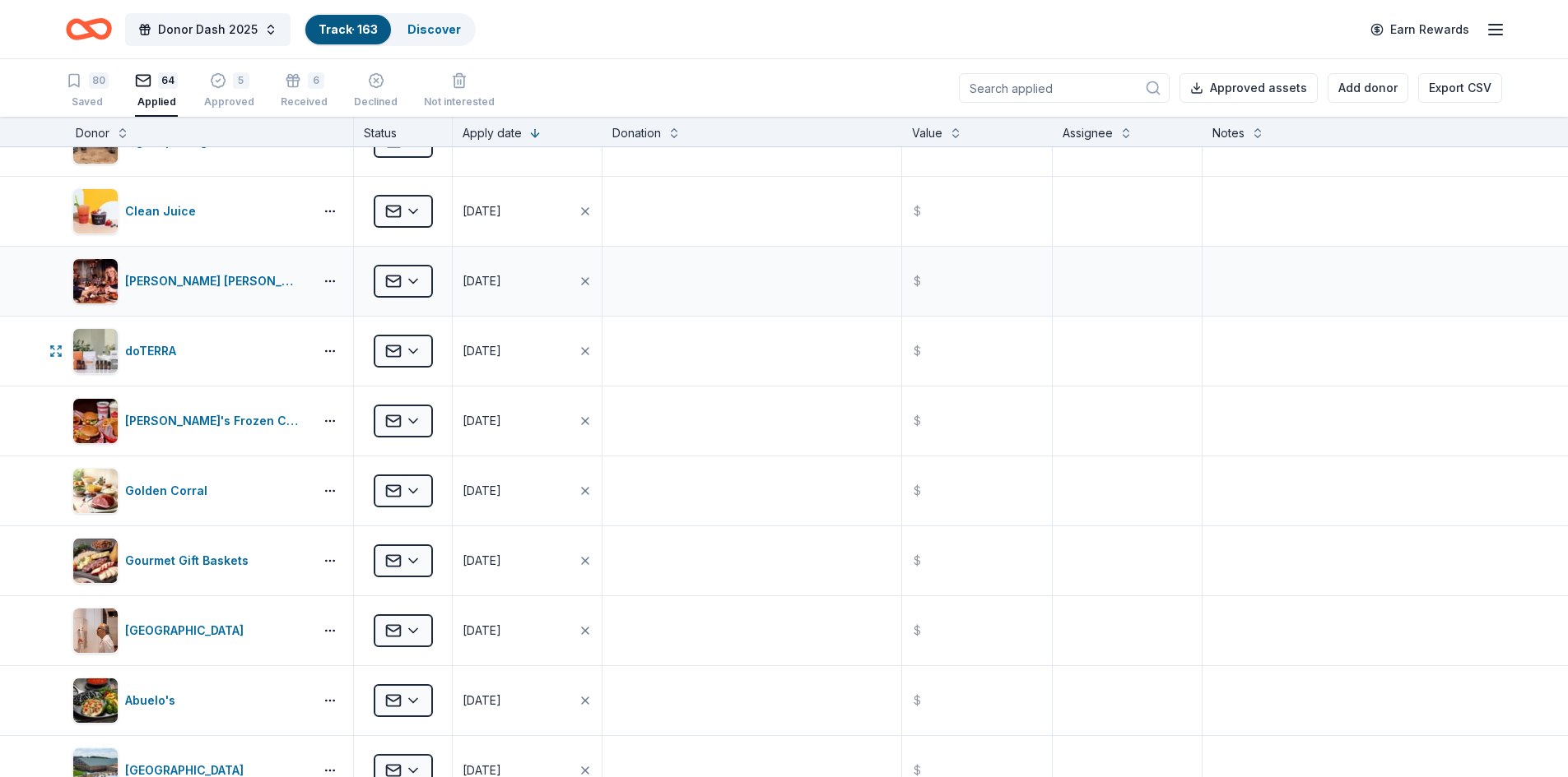
scroll to position [3534, 0]
click at [226, 288] on div "[PERSON_NAME] [PERSON_NAME] Winery and Restaurants" at bounding box center [216, 283] width 182 height 20
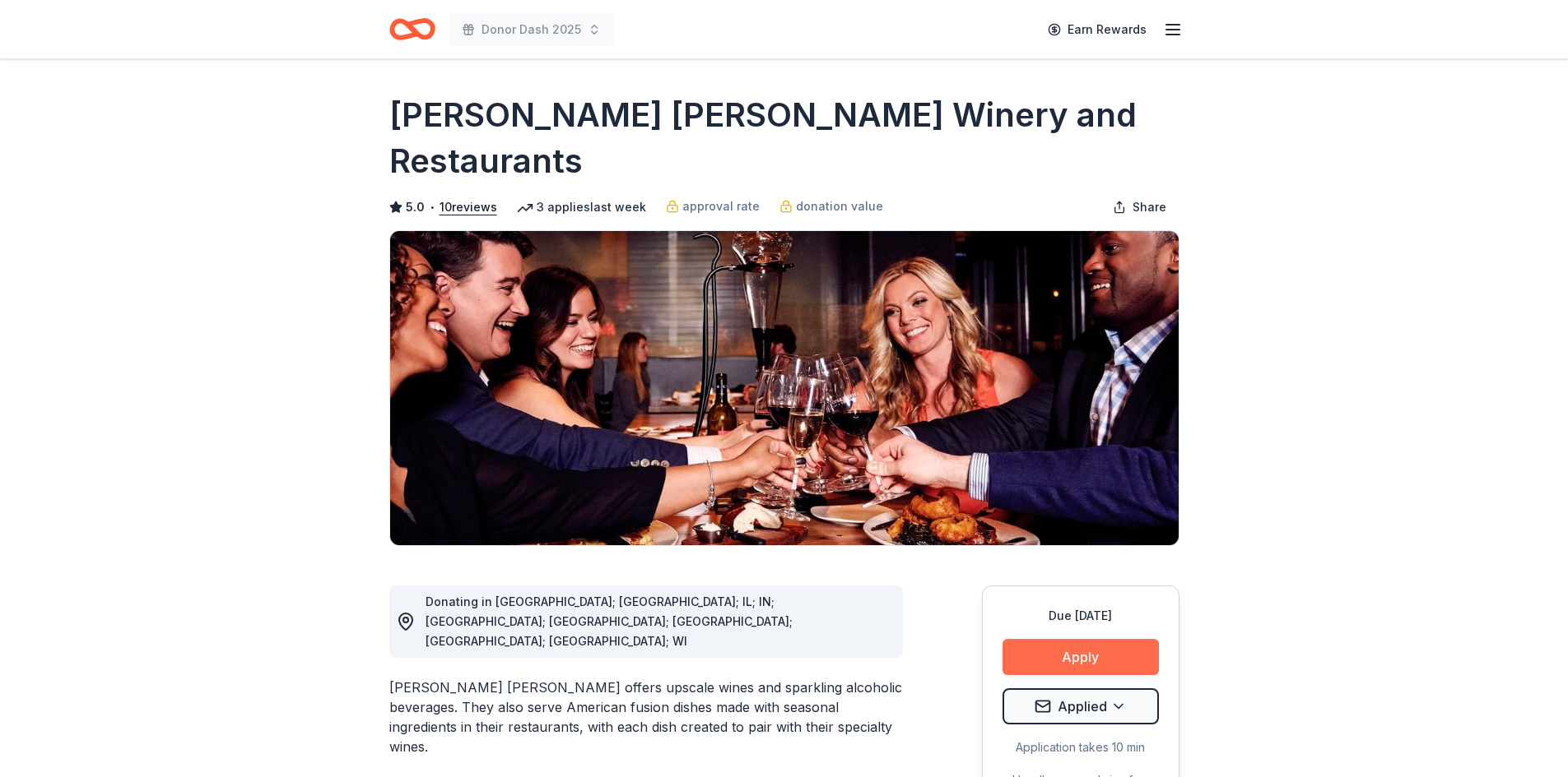
click at [1053, 639] on button "Apply" at bounding box center [1080, 657] width 157 height 36
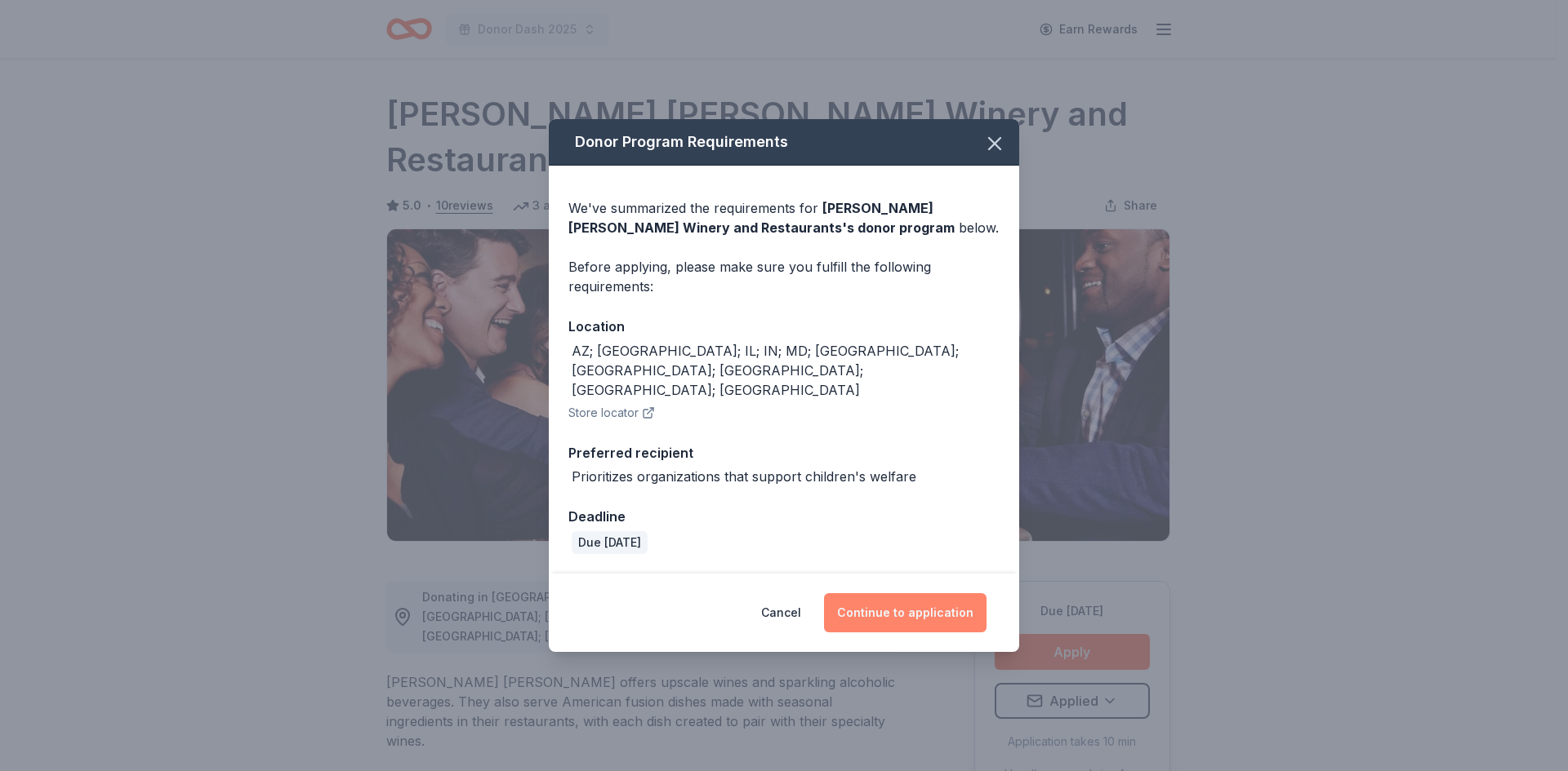
click at [930, 596] on button "Continue to application" at bounding box center [905, 613] width 163 height 40
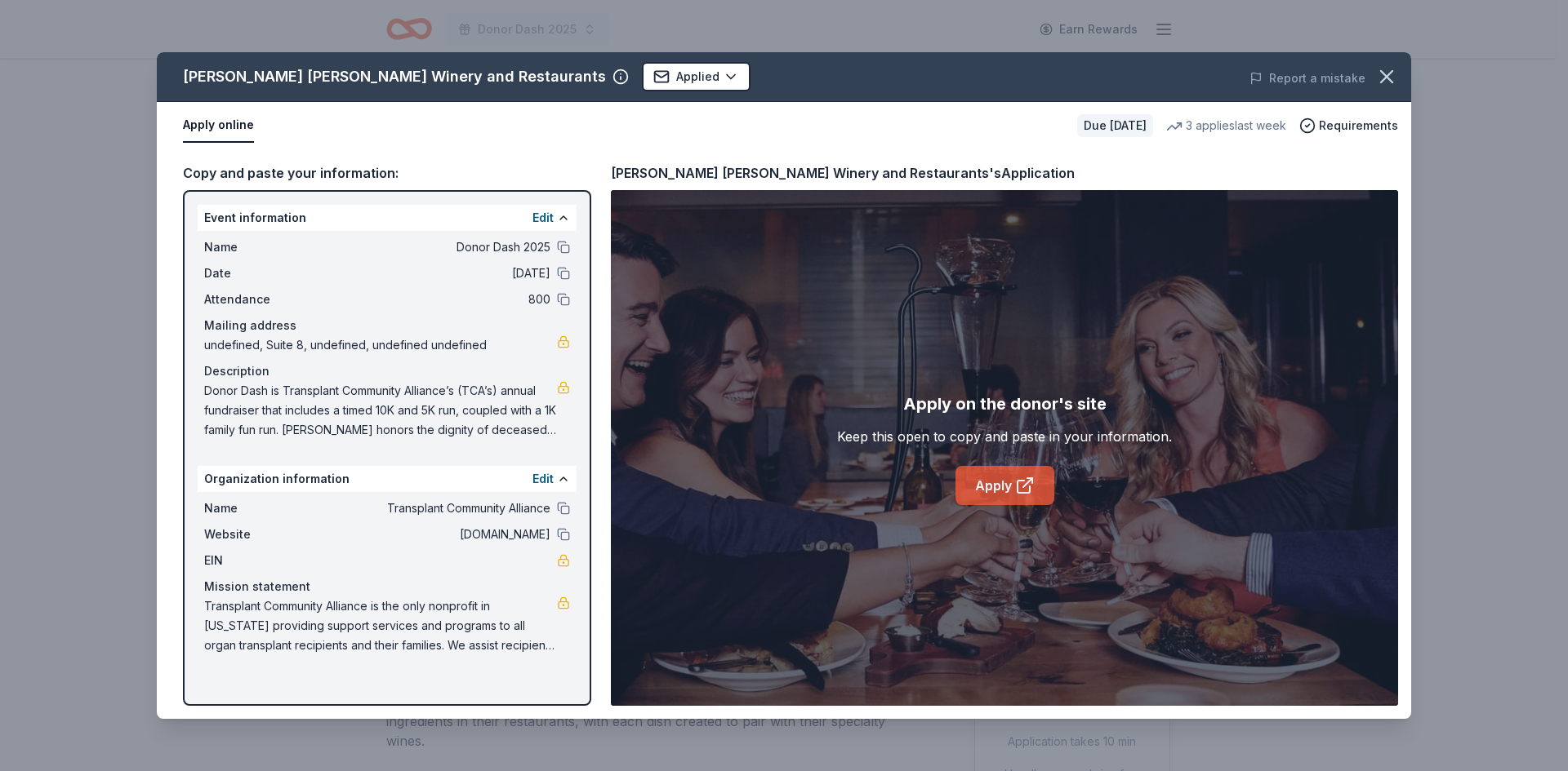
click at [971, 485] on link "Apply" at bounding box center [1004, 486] width 99 height 40
click at [1387, 76] on icon "button" at bounding box center [1386, 76] width 11 height 11
